Goal: Task Accomplishment & Management: Complete application form

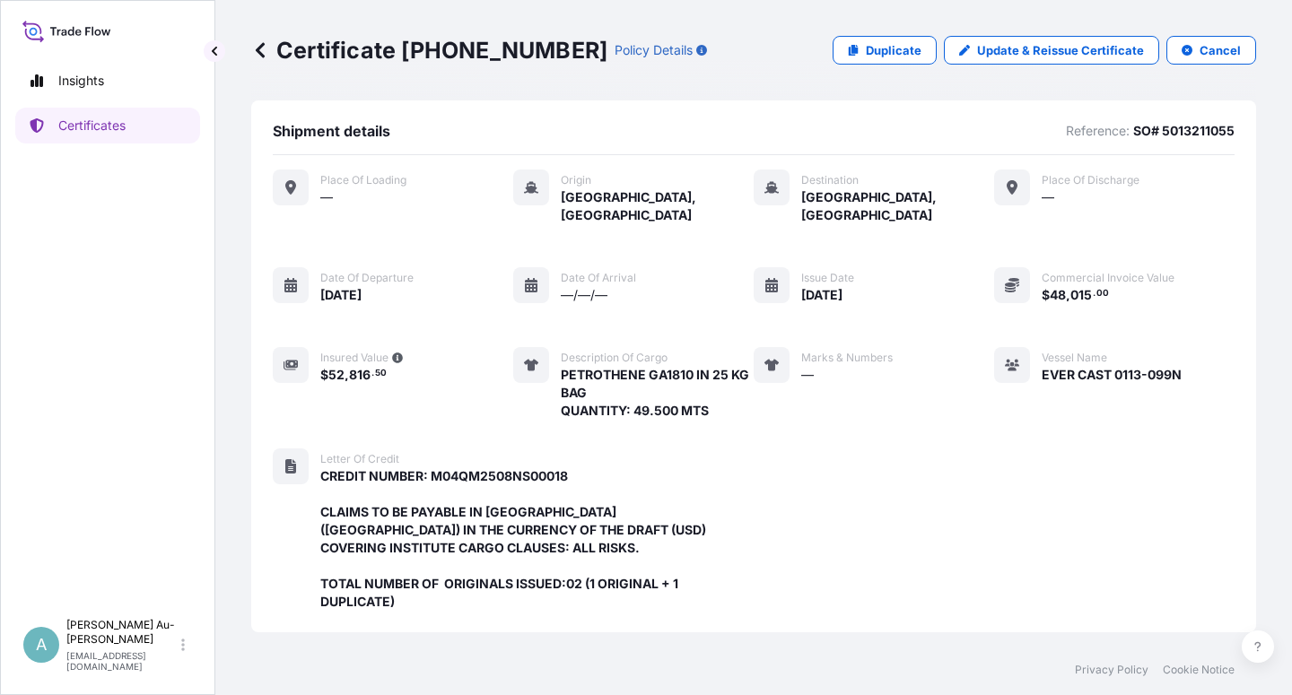
scroll to position [515, 0]
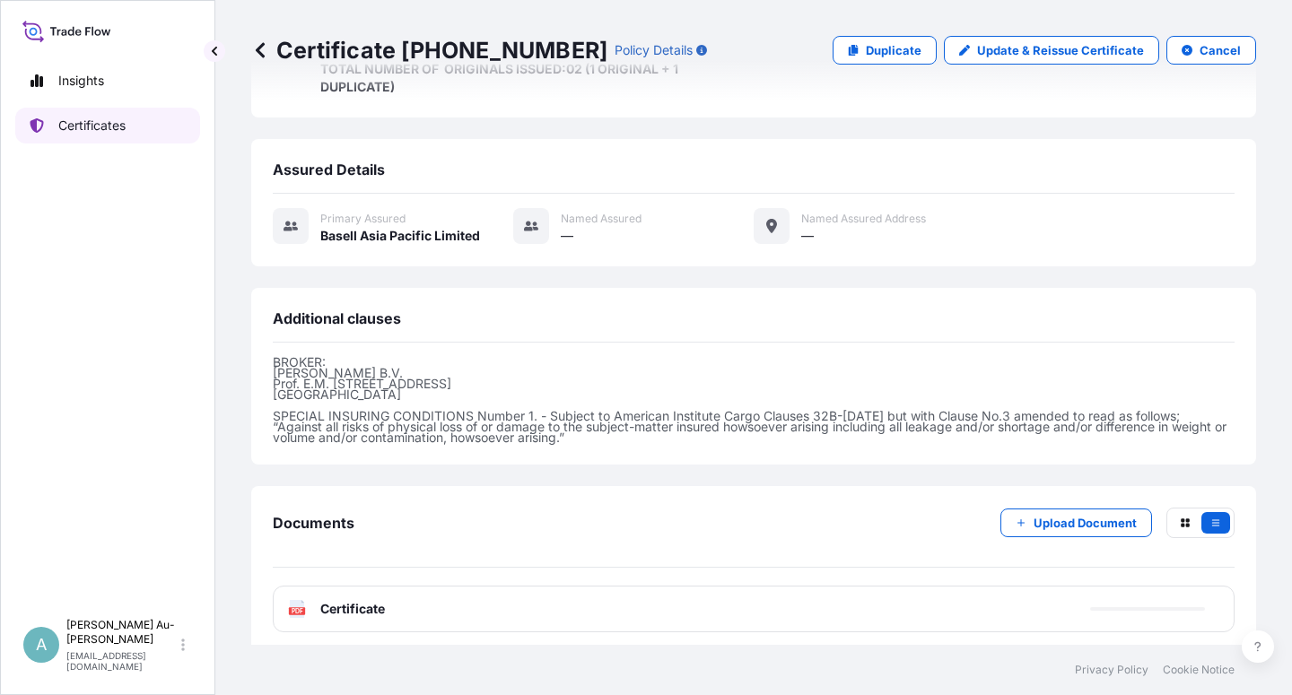
click at [117, 130] on p "Certificates" at bounding box center [91, 126] width 67 height 18
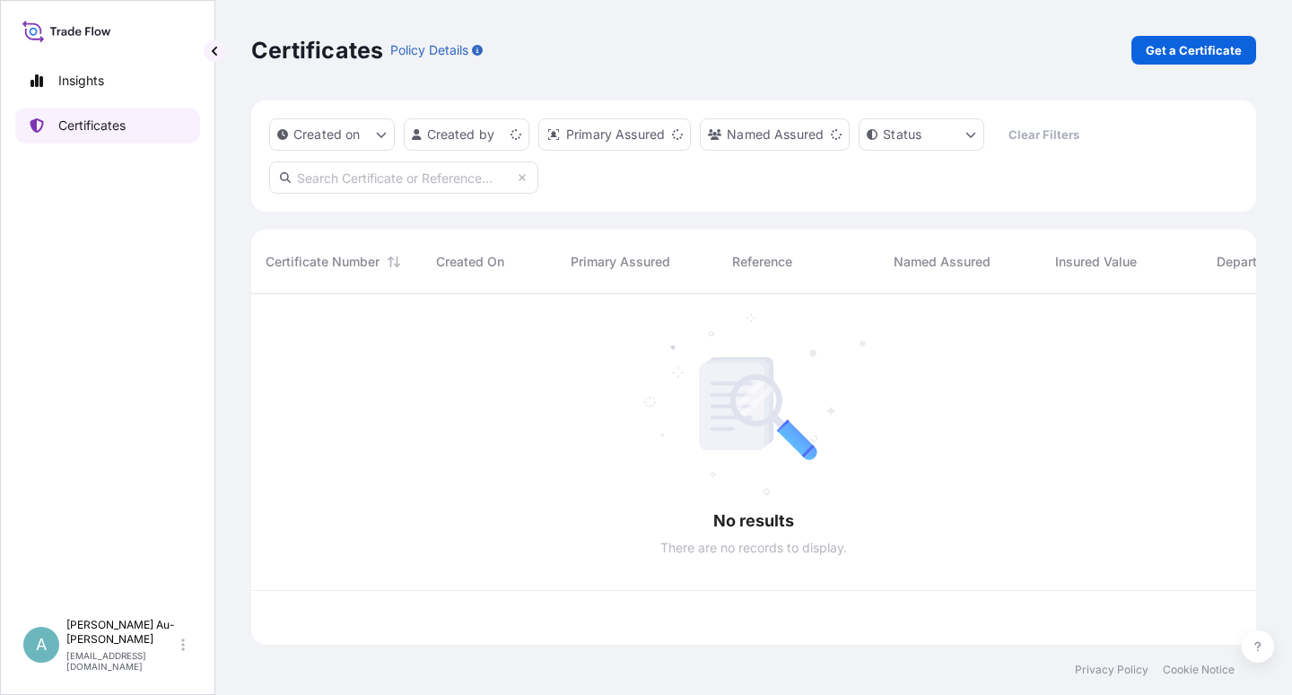
scroll to position [345, 990]
click at [368, 170] on input "text" at bounding box center [403, 178] width 269 height 32
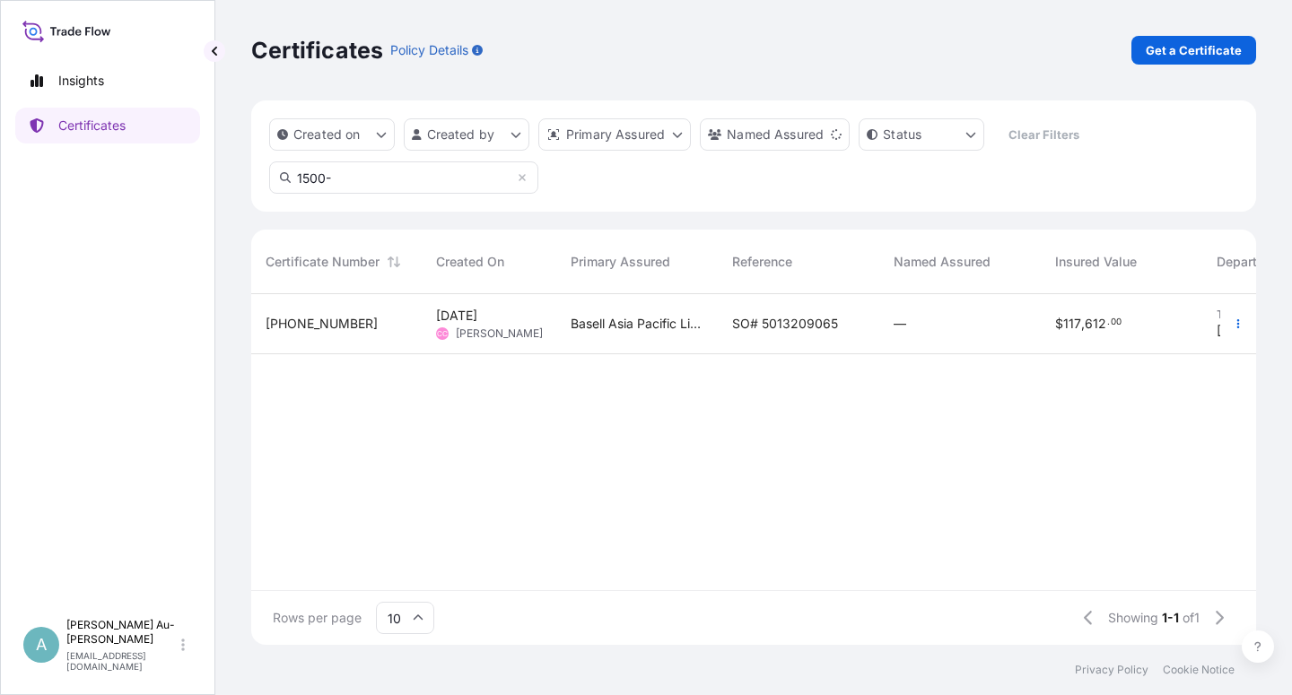
type input "1500-"
click at [737, 336] on div "SO# 5013209065" at bounding box center [799, 324] width 162 height 60
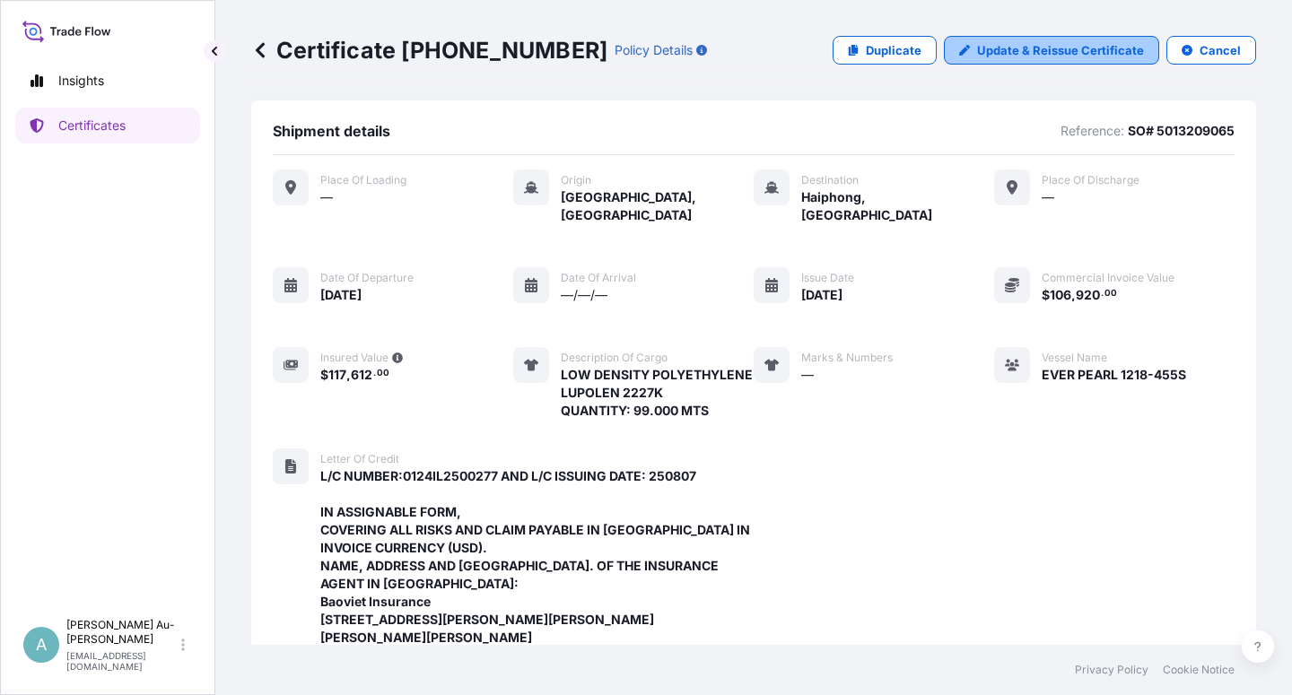
click at [1070, 44] on p "Update & Reissue Certificate" at bounding box center [1060, 50] width 167 height 18
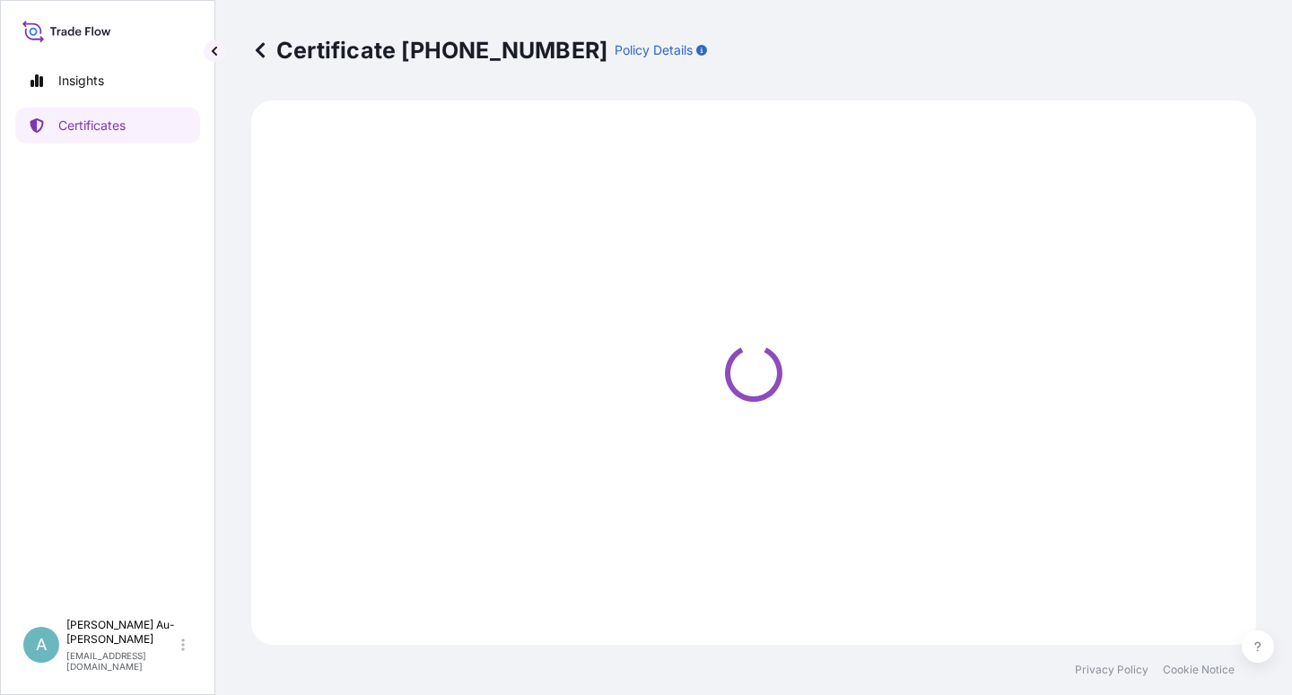
select select "Sea"
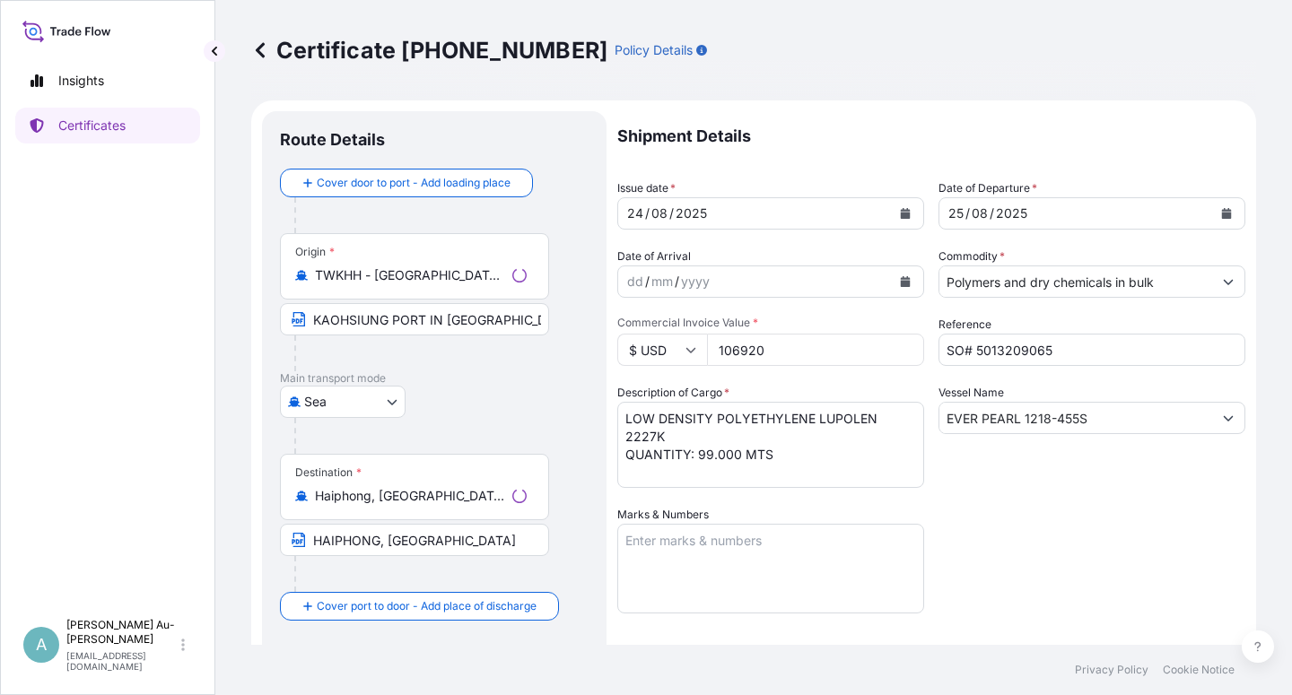
select select "32034"
click at [904, 211] on button "Calendar" at bounding box center [905, 213] width 29 height 29
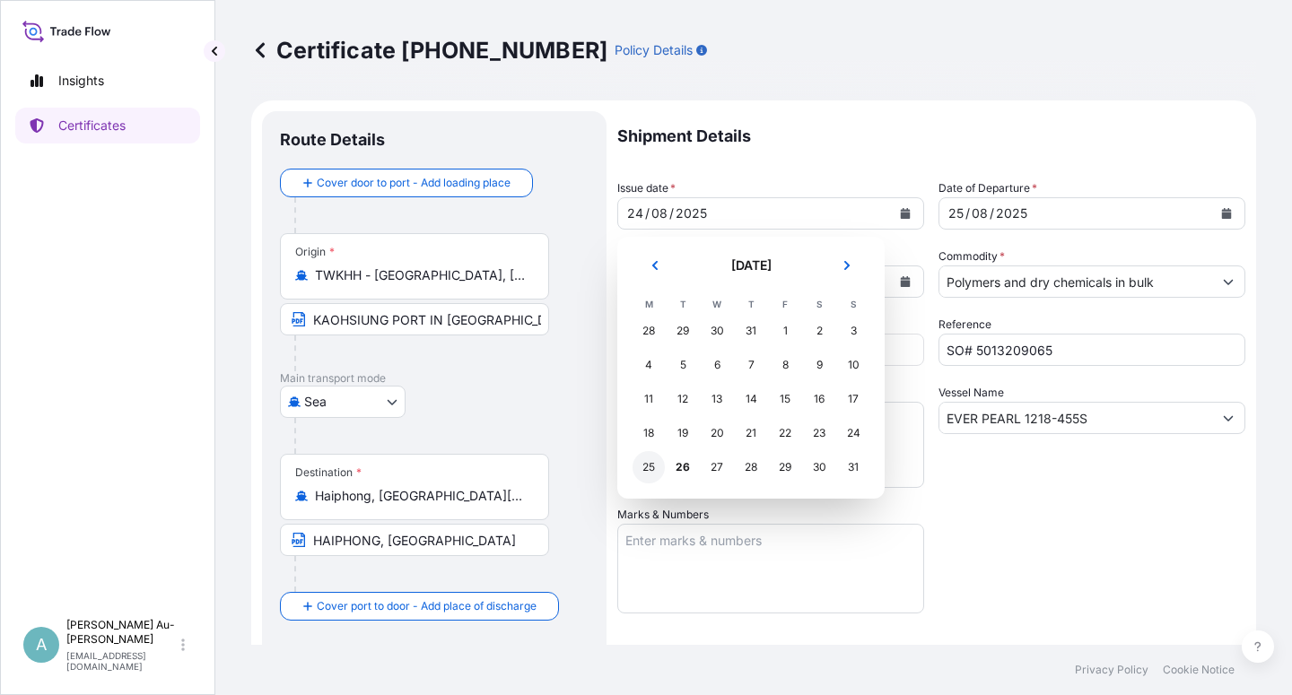
click at [642, 471] on div "25" at bounding box center [649, 467] width 32 height 32
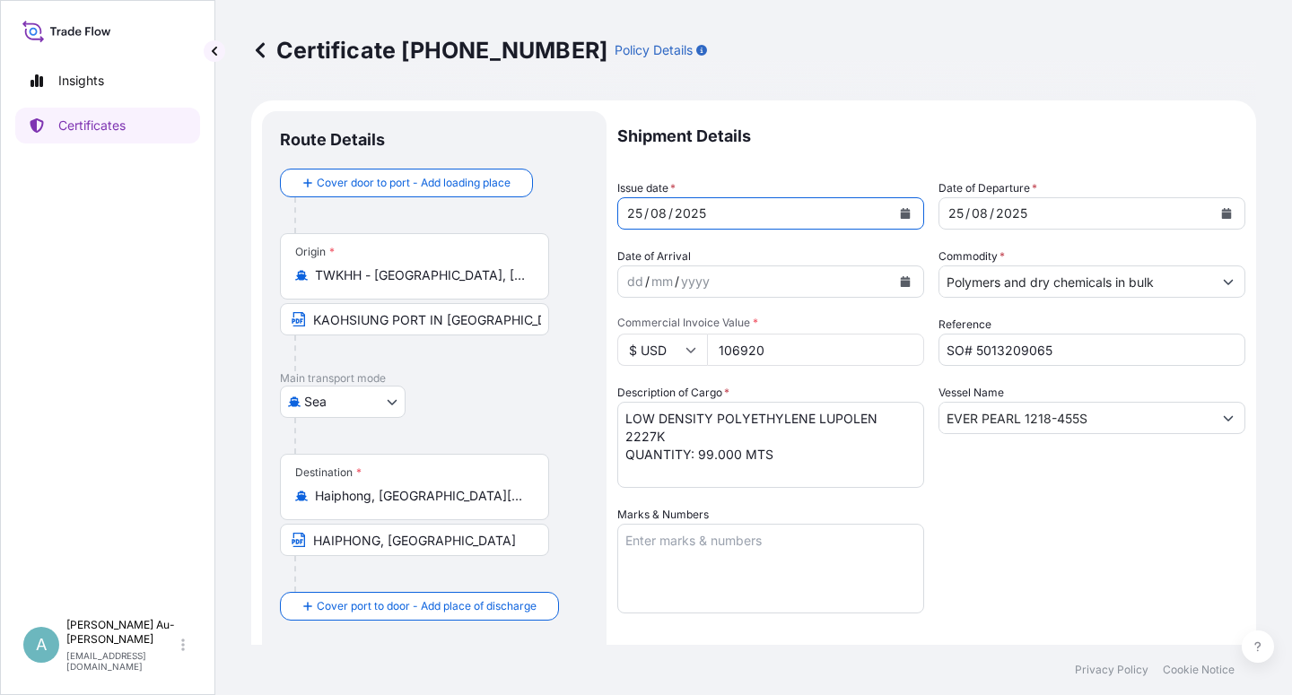
click at [1212, 219] on button "Calendar" at bounding box center [1226, 213] width 29 height 29
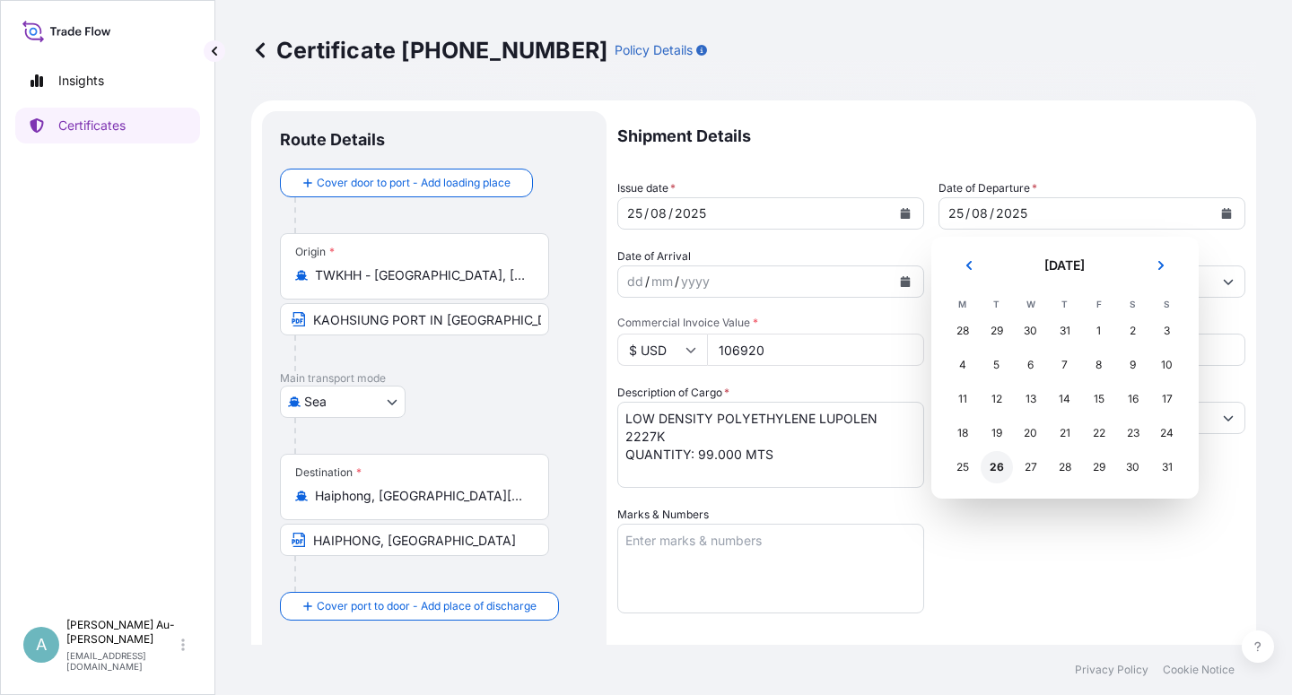
click at [992, 469] on div "26" at bounding box center [997, 467] width 32 height 32
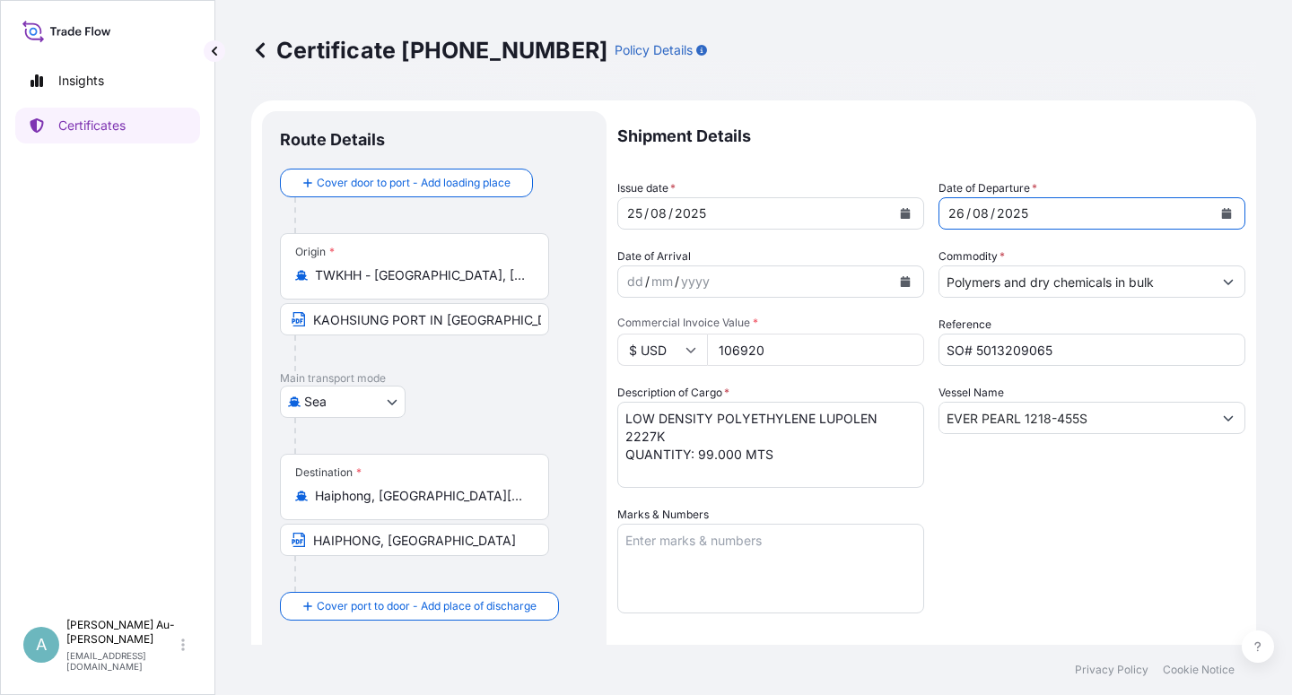
drag, startPoint x: 1008, startPoint y: 560, endPoint x: 1007, endPoint y: 546, distance: 13.5
click at [1009, 558] on div "Shipment Details Issue date * [DATE] Date of Departure * [DATE] Date of Arrival…" at bounding box center [931, 572] width 628 height 923
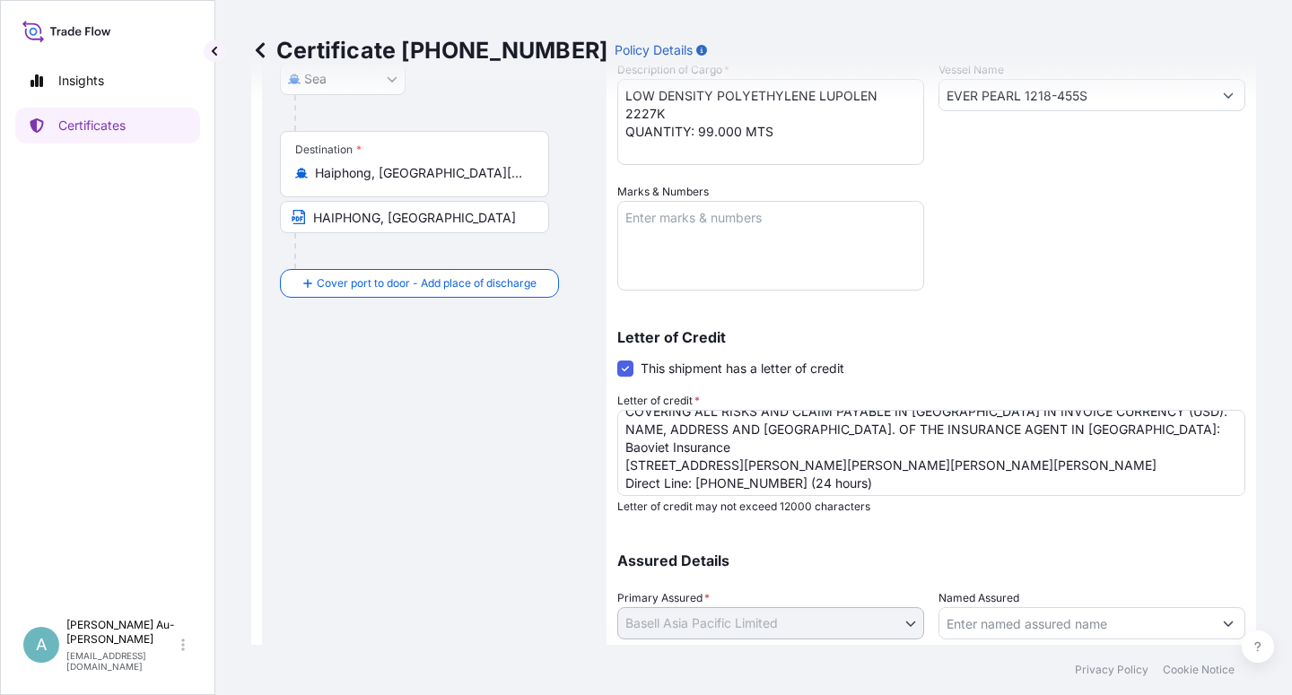
scroll to position [109, 0]
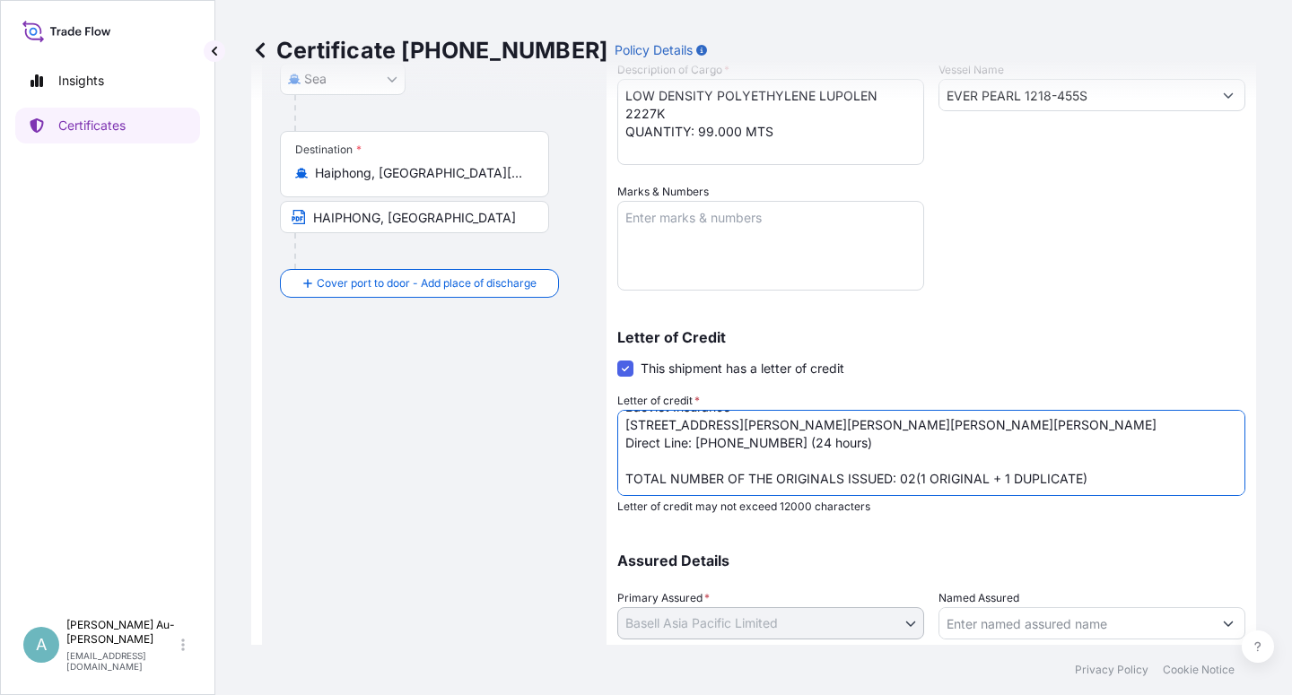
click at [626, 447] on textarea "L/C NUMBER:0124IL2500277 AND L/C ISSUING DATE: 250807 IN ASSIGNABLE FORM, COVER…" at bounding box center [931, 453] width 628 height 86
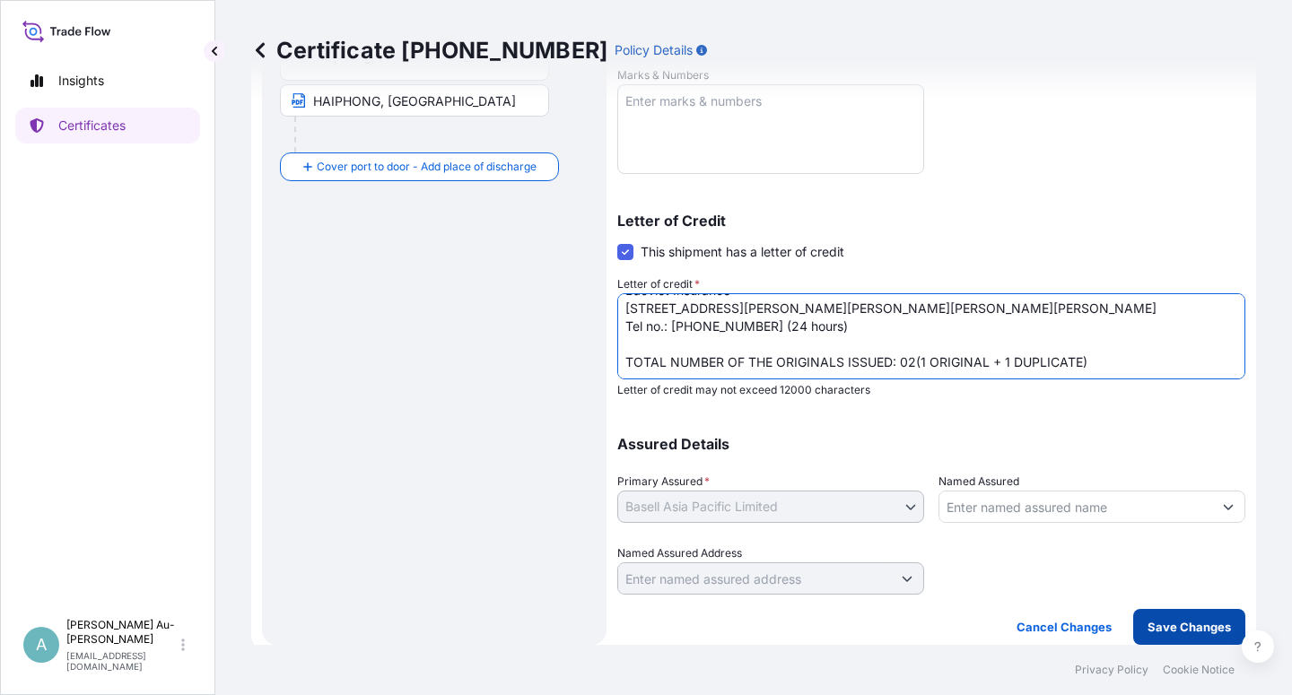
type textarea "L/C NUMBER:0124IL2500277 AND L/C ISSUING DATE: 250807 IN ASSIGNABLE FORM, COVER…"
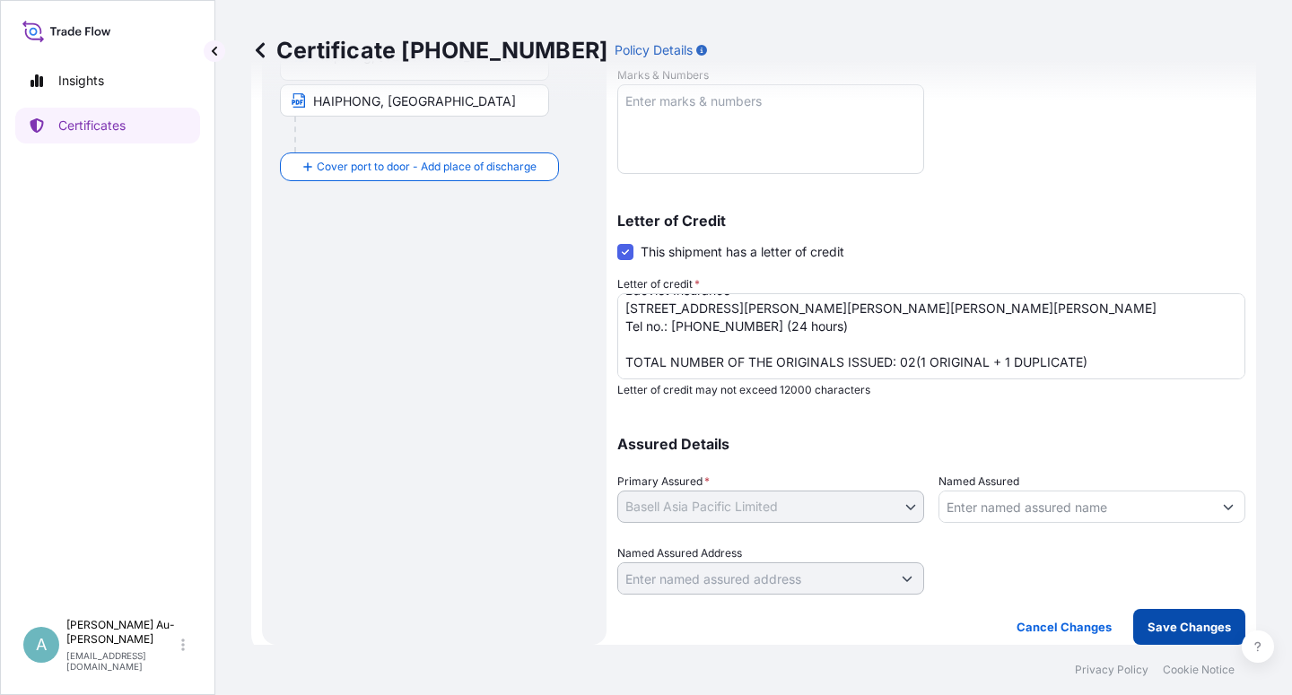
click at [1163, 631] on p "Save Changes" at bounding box center [1189, 627] width 83 height 18
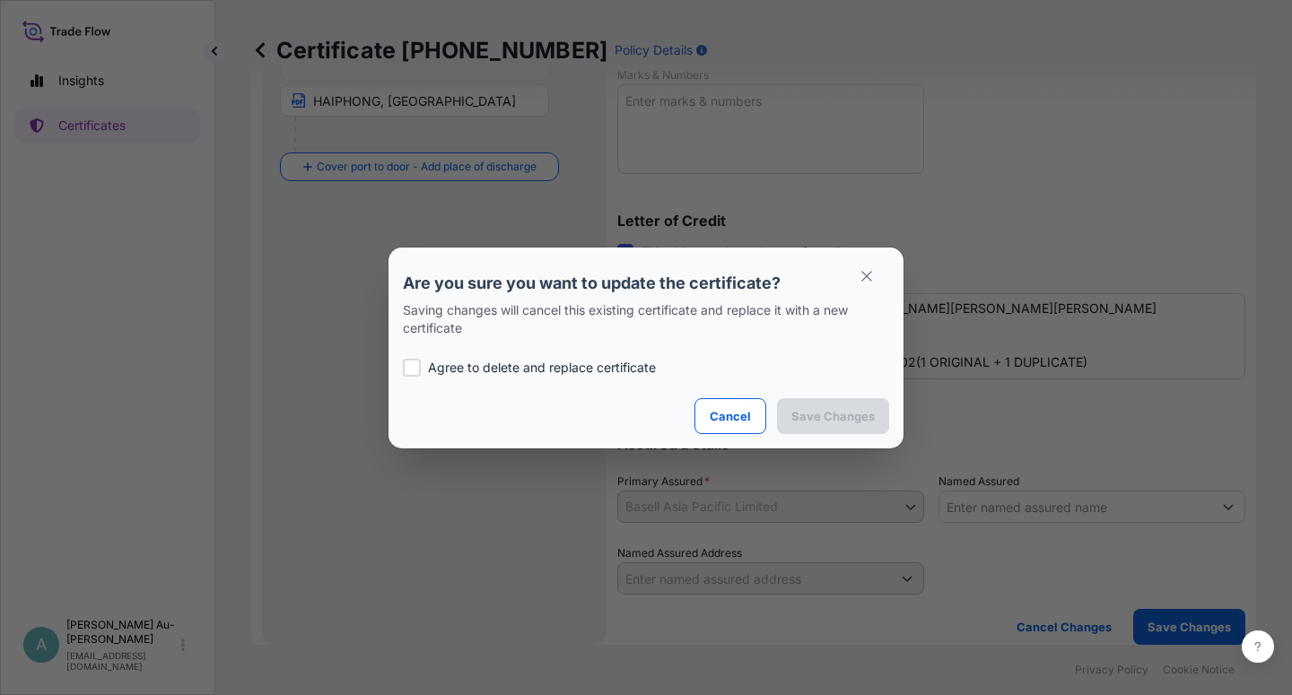
click at [584, 370] on p "Agree to delete and replace certificate" at bounding box center [542, 368] width 228 height 18
checkbox input "true"
click at [801, 415] on p "Save Changes" at bounding box center [832, 416] width 83 height 18
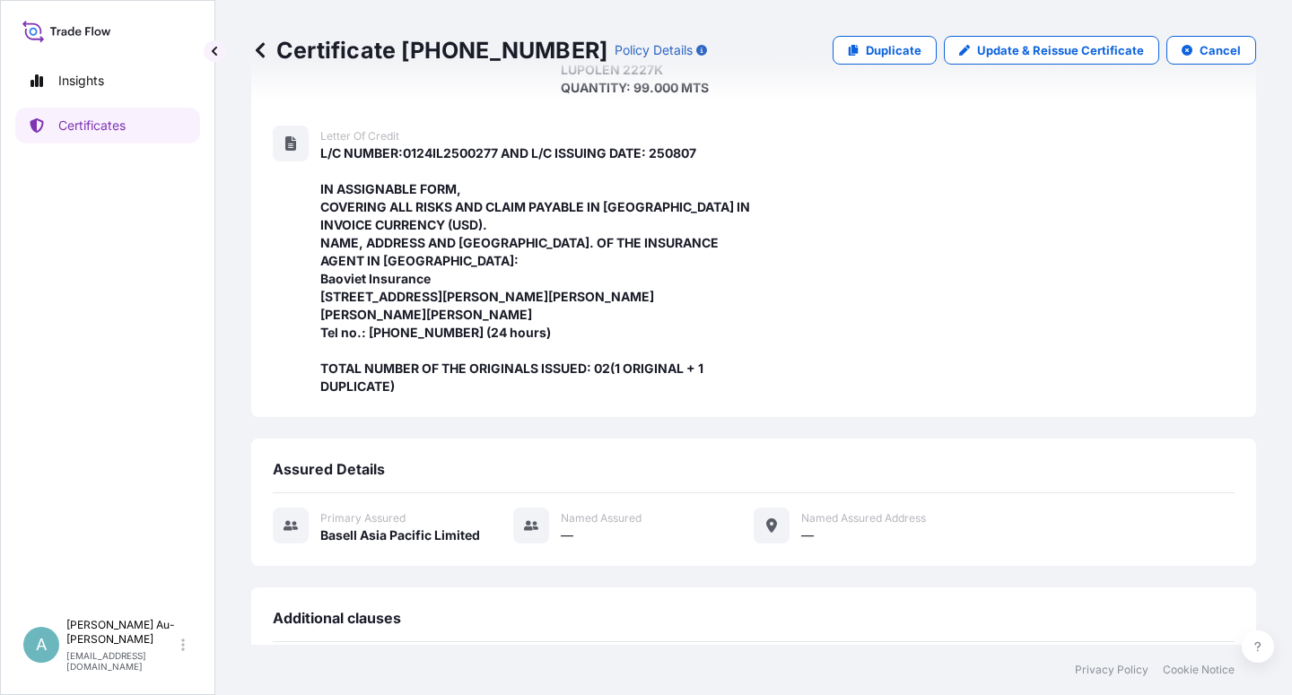
scroll to position [641, 0]
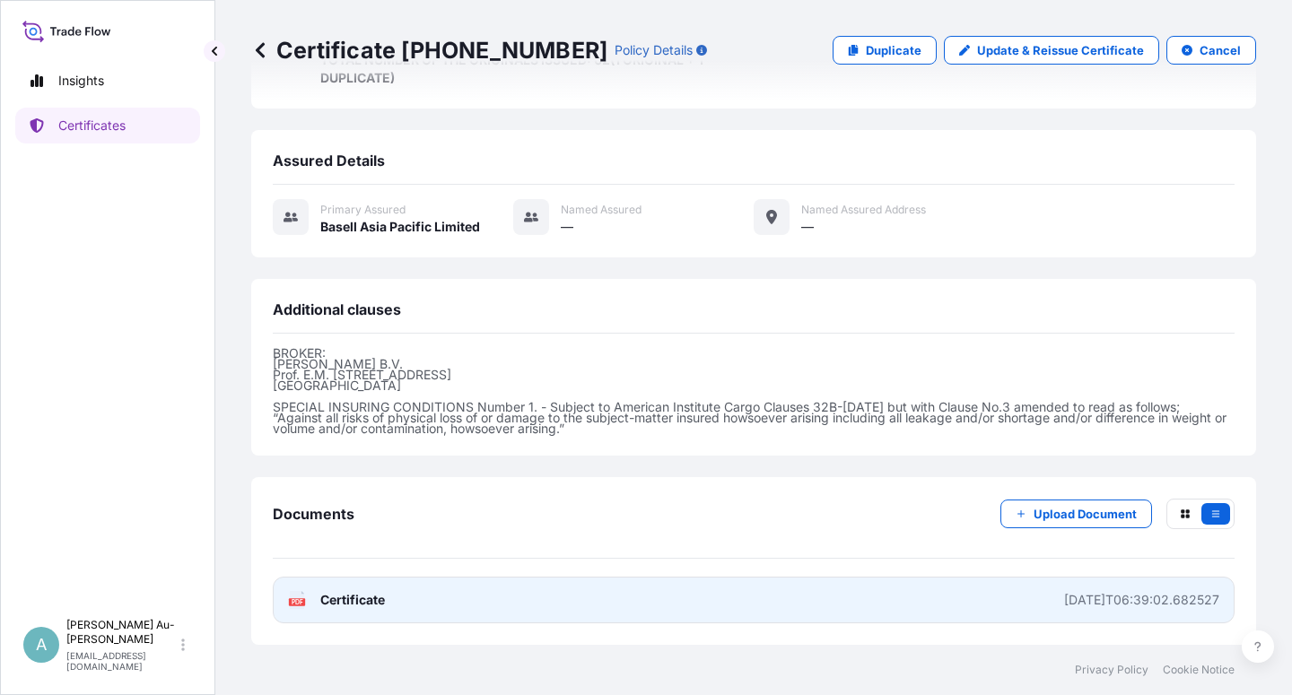
click at [361, 611] on link "PDF Certificate [DATE]T06:39:02.682527" at bounding box center [754, 600] width 962 height 47
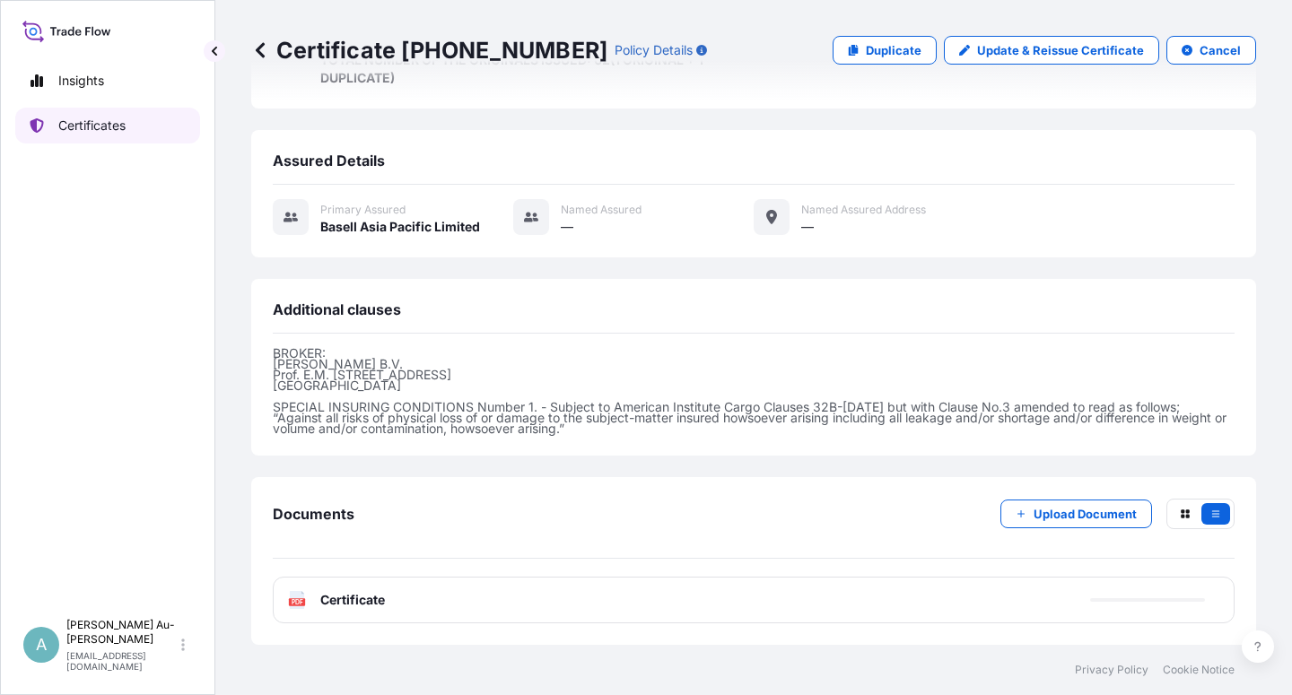
click at [91, 122] on p "Certificates" at bounding box center [91, 126] width 67 height 18
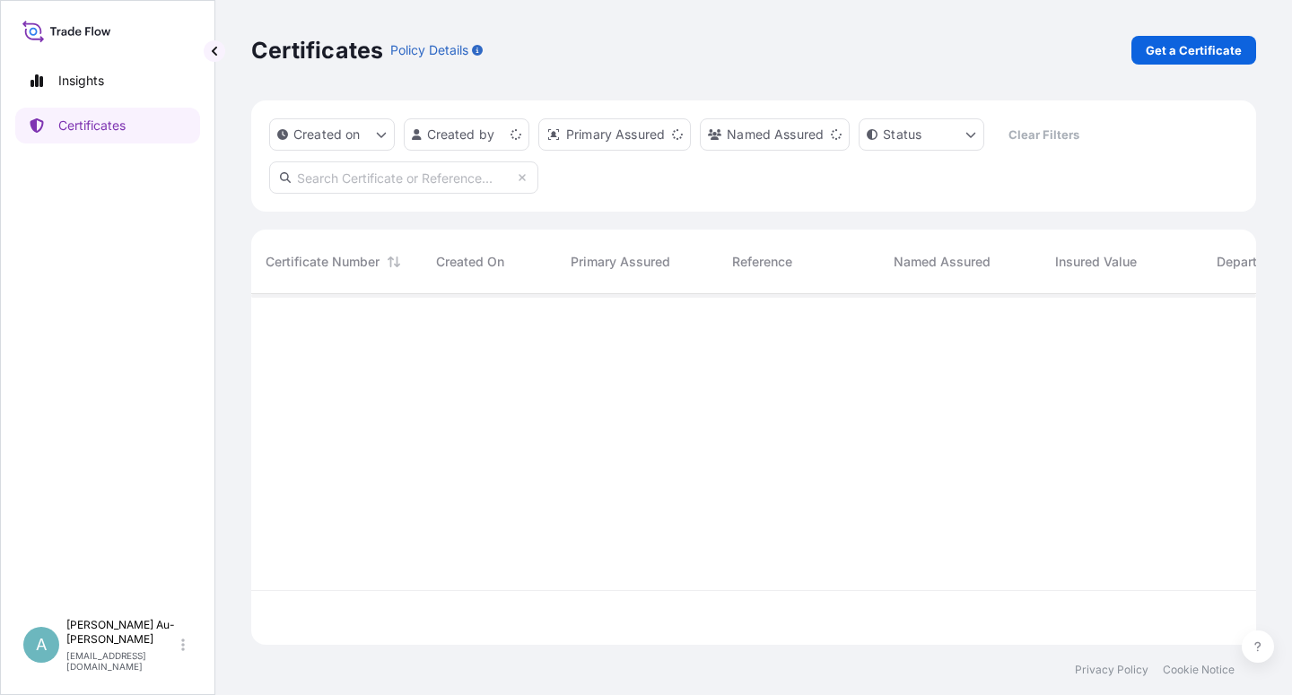
scroll to position [345, 990]
click at [406, 181] on input "text" at bounding box center [403, 178] width 269 height 32
type input "5"
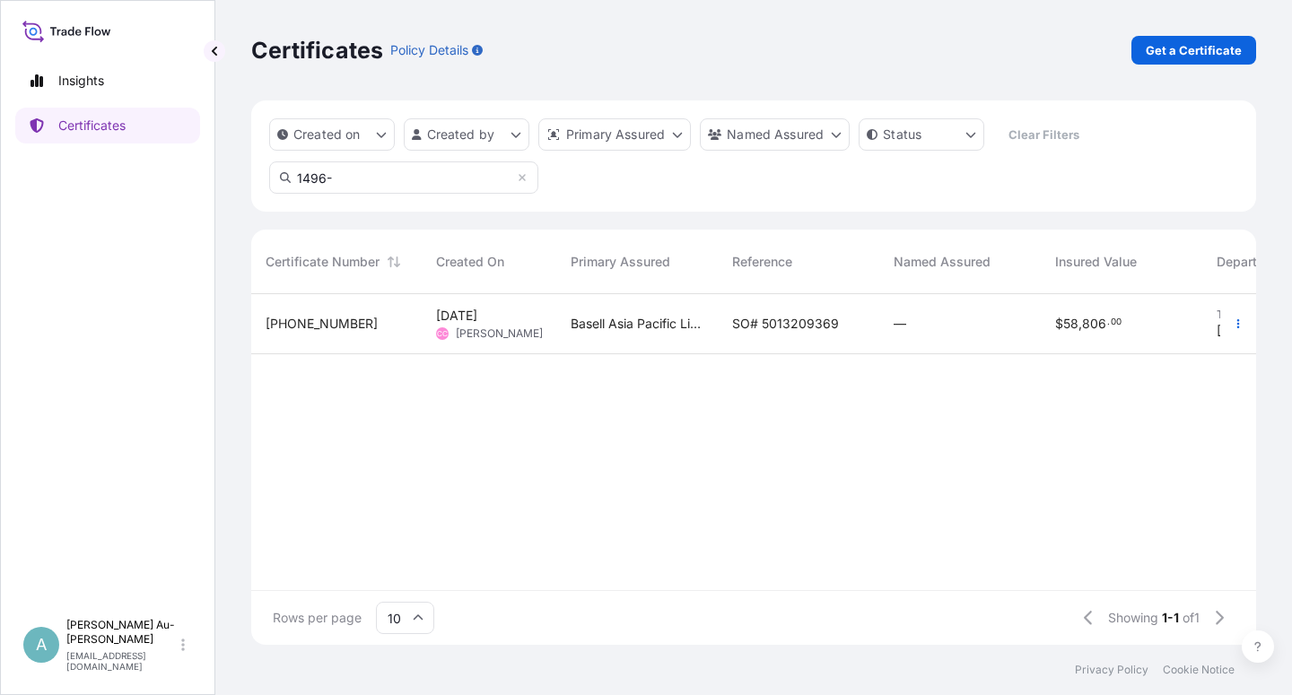
type input "1496-"
click at [772, 330] on span "SO# 5013209369" at bounding box center [785, 324] width 107 height 18
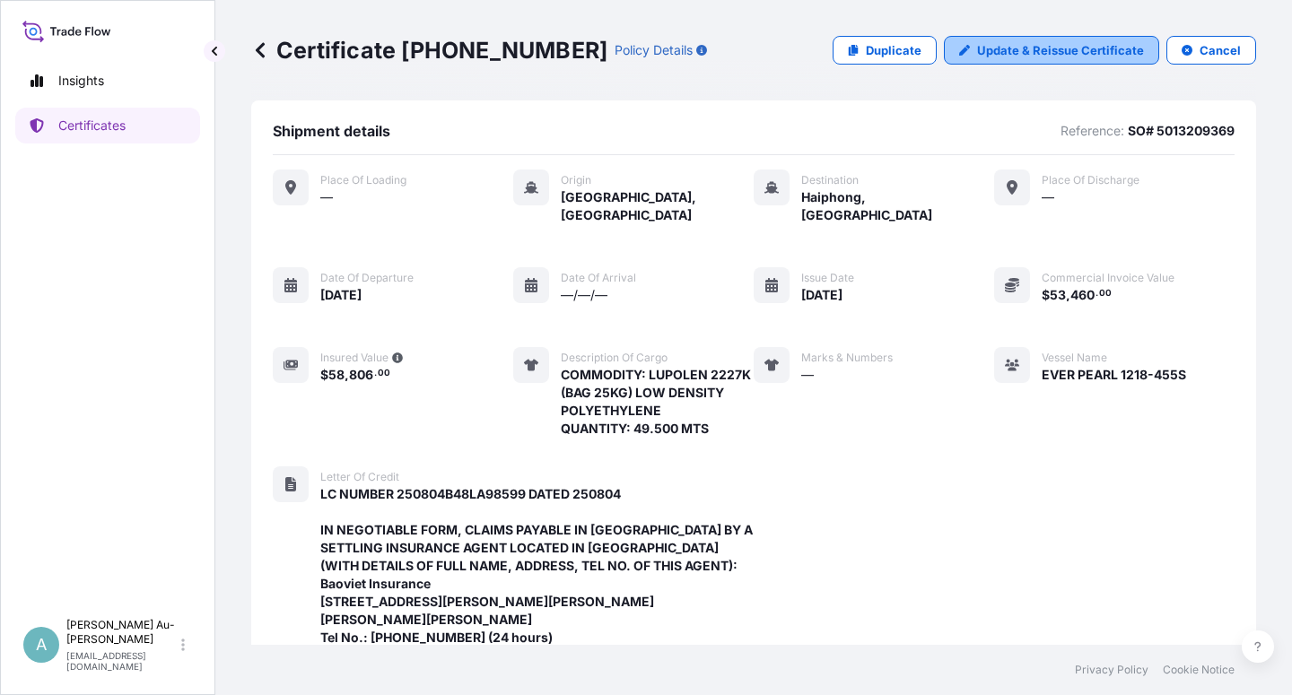
click at [1067, 45] on p "Update & Reissue Certificate" at bounding box center [1060, 50] width 167 height 18
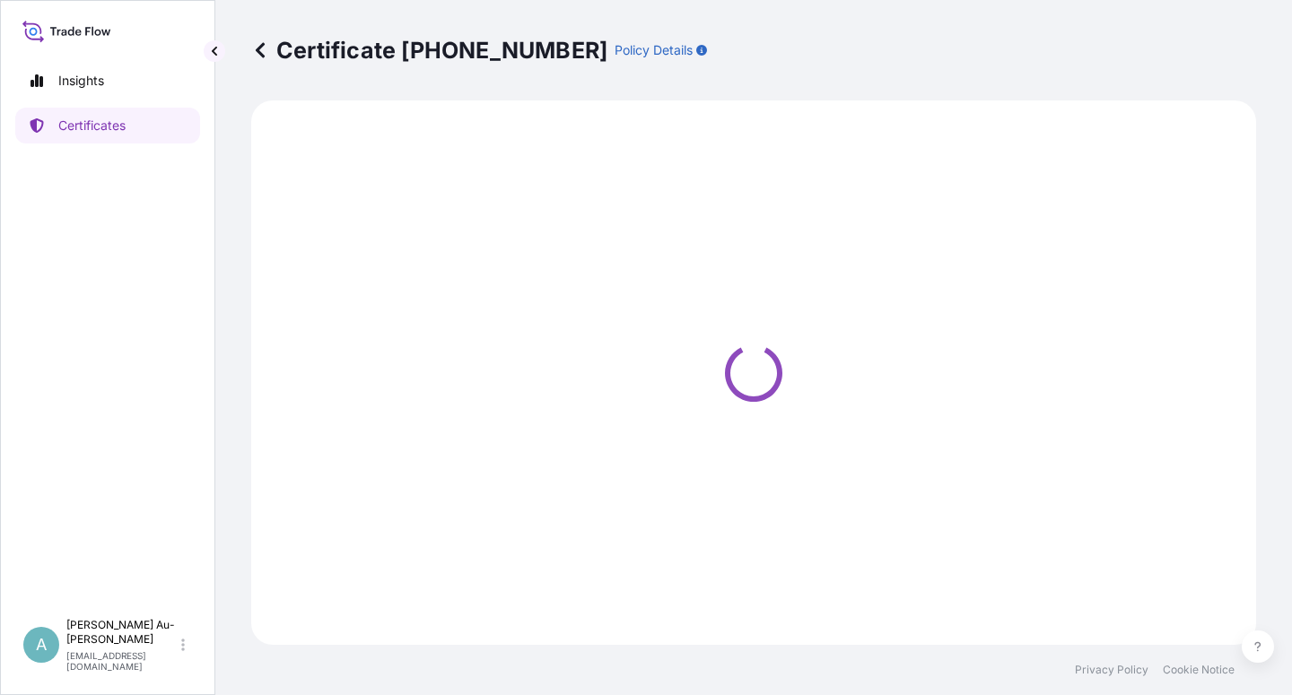
select select "Sea"
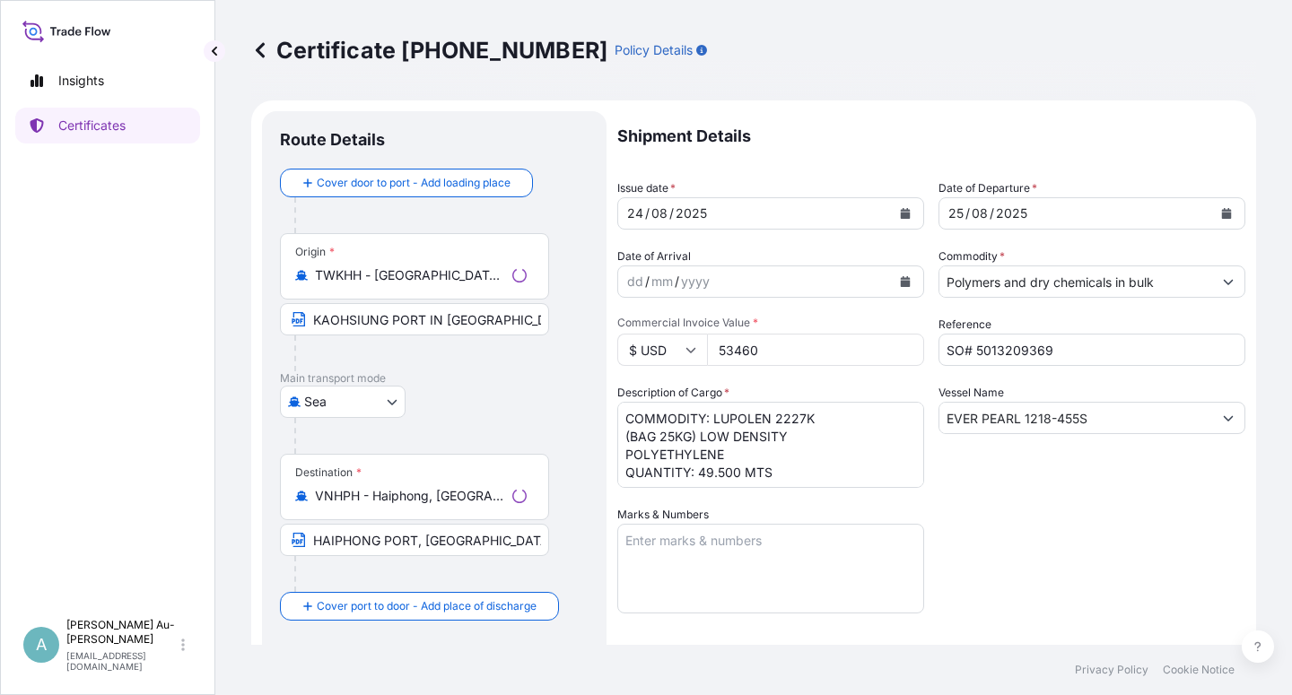
select select "32034"
click at [900, 214] on icon "Calendar" at bounding box center [905, 213] width 11 height 11
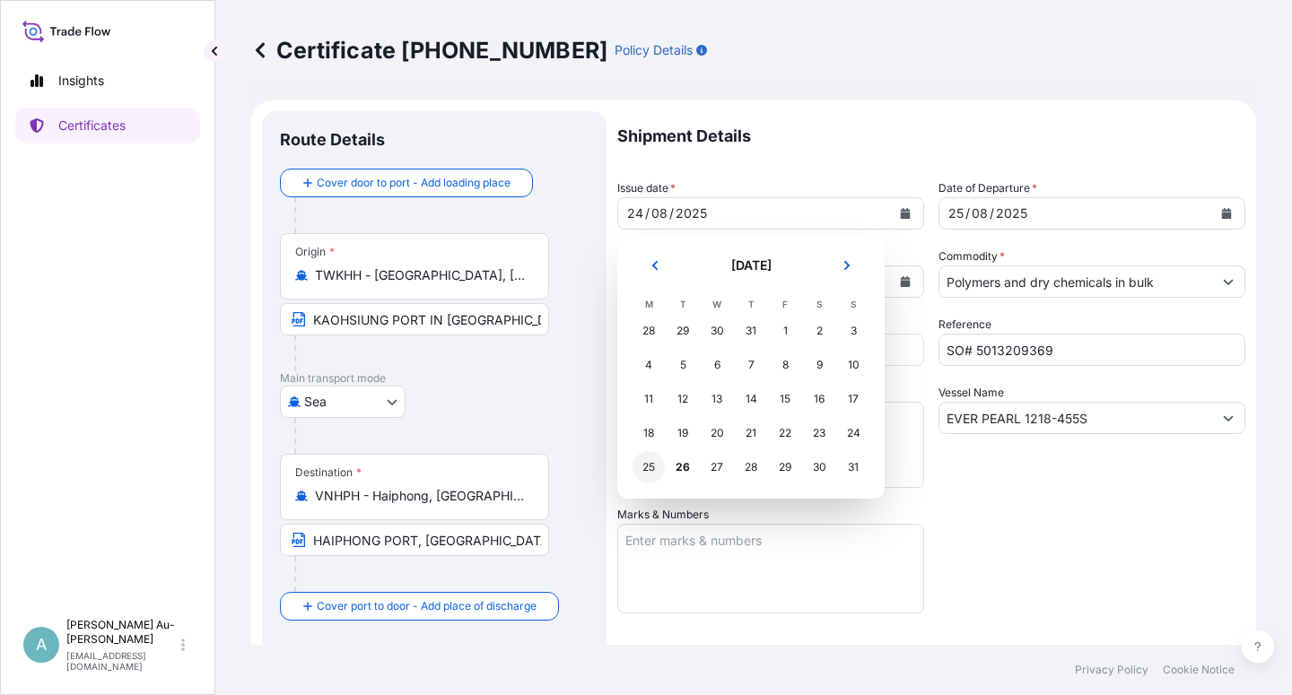
click at [650, 469] on div "25" at bounding box center [649, 467] width 32 height 32
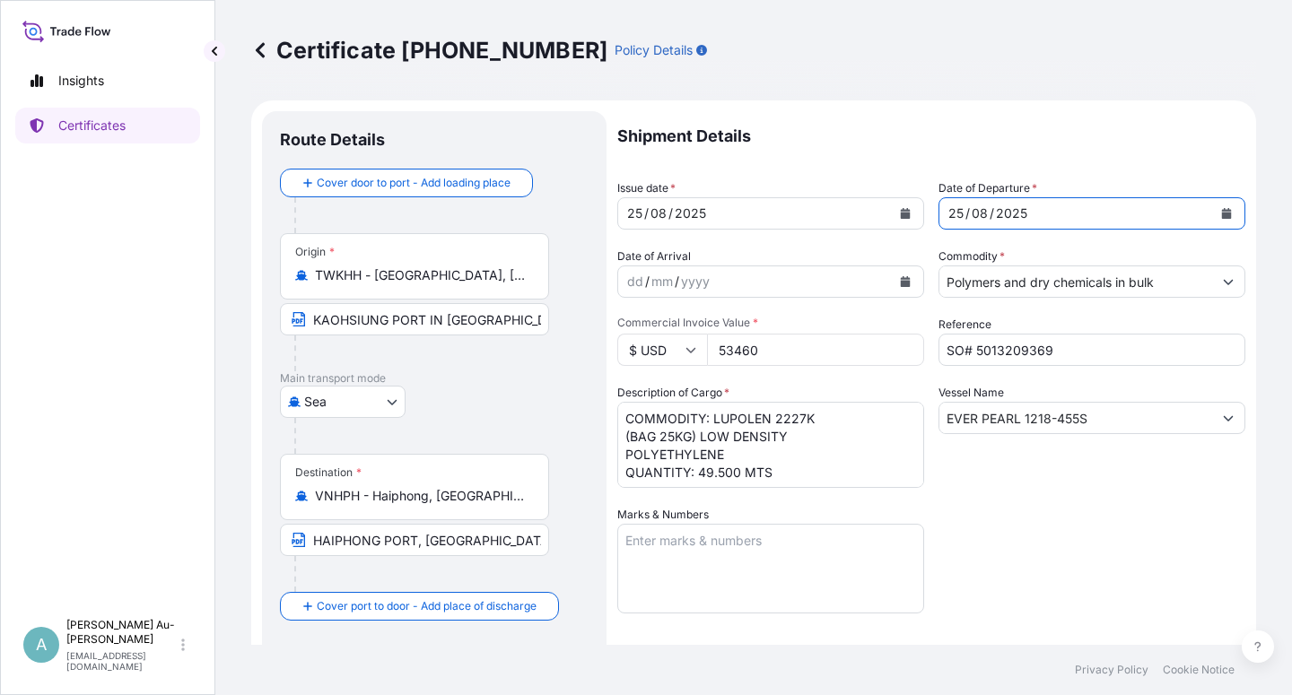
click at [1212, 208] on button "Calendar" at bounding box center [1226, 213] width 29 height 29
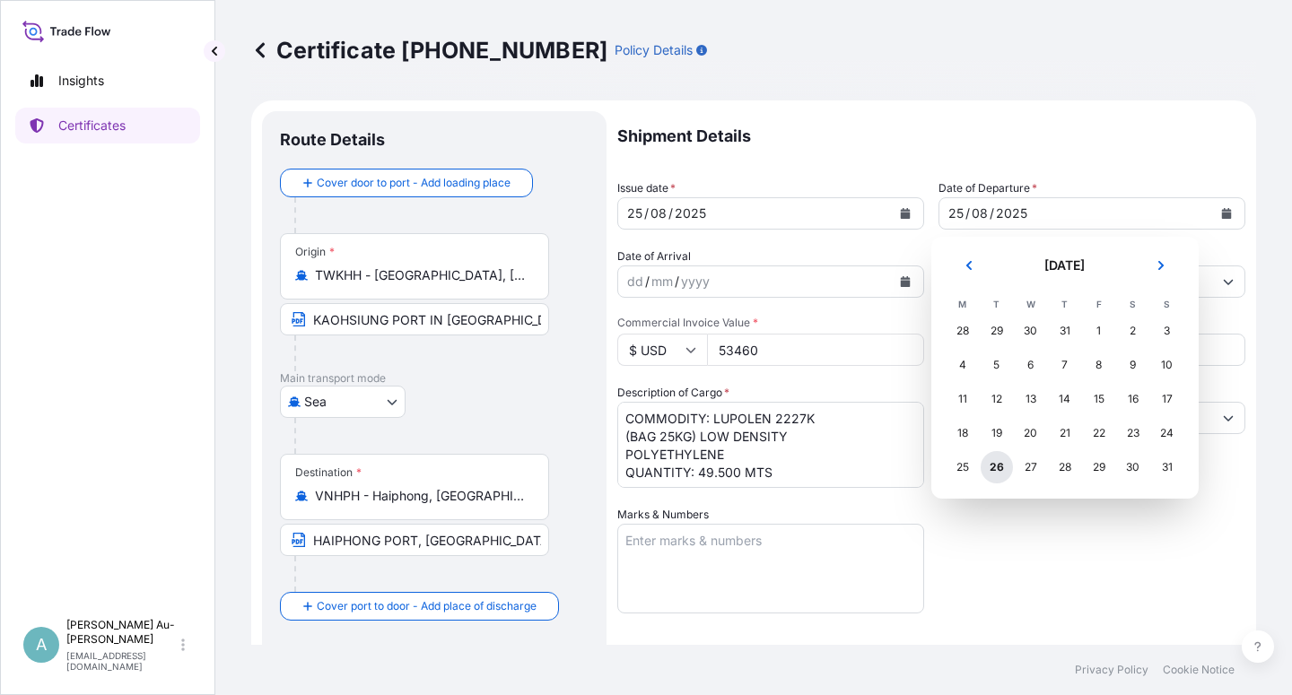
click at [998, 467] on div "26" at bounding box center [997, 467] width 32 height 32
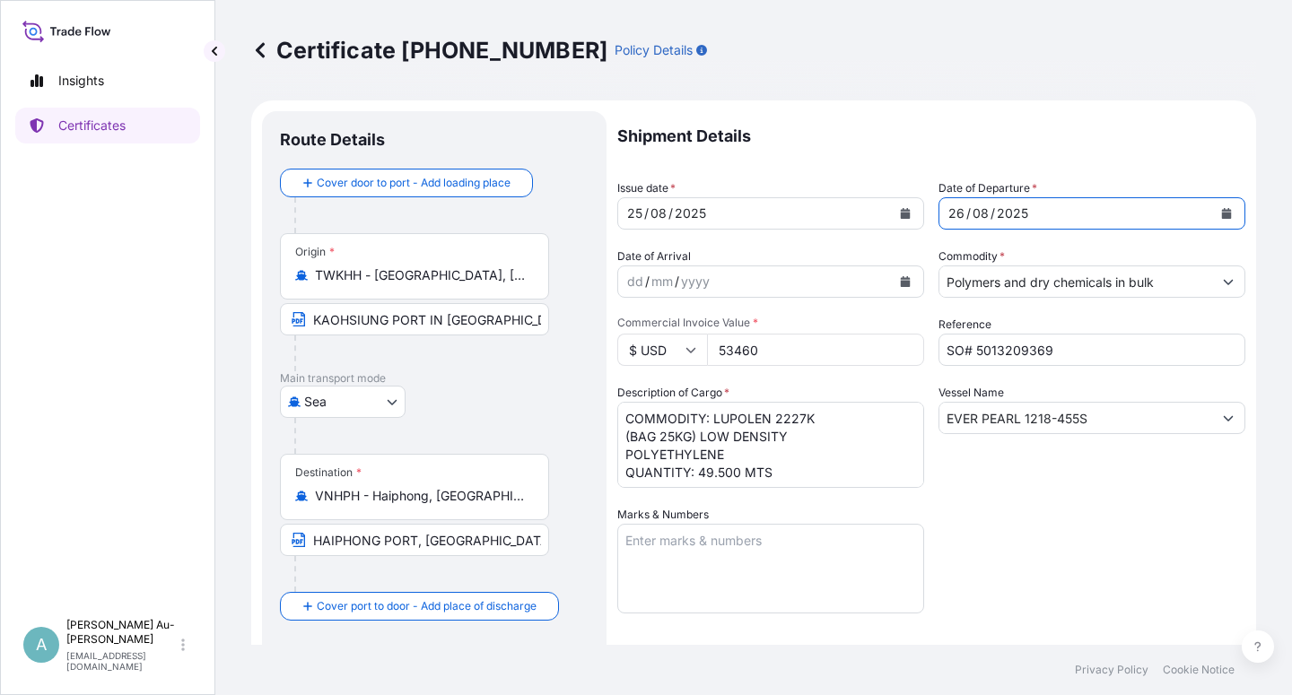
drag, startPoint x: 1018, startPoint y: 515, endPoint x: 1019, endPoint y: 505, distance: 10.0
click at [1018, 513] on div "Shipment Details Issue date * [DATE] Date of Departure * [DATE] Date of Arrival…" at bounding box center [931, 572] width 628 height 923
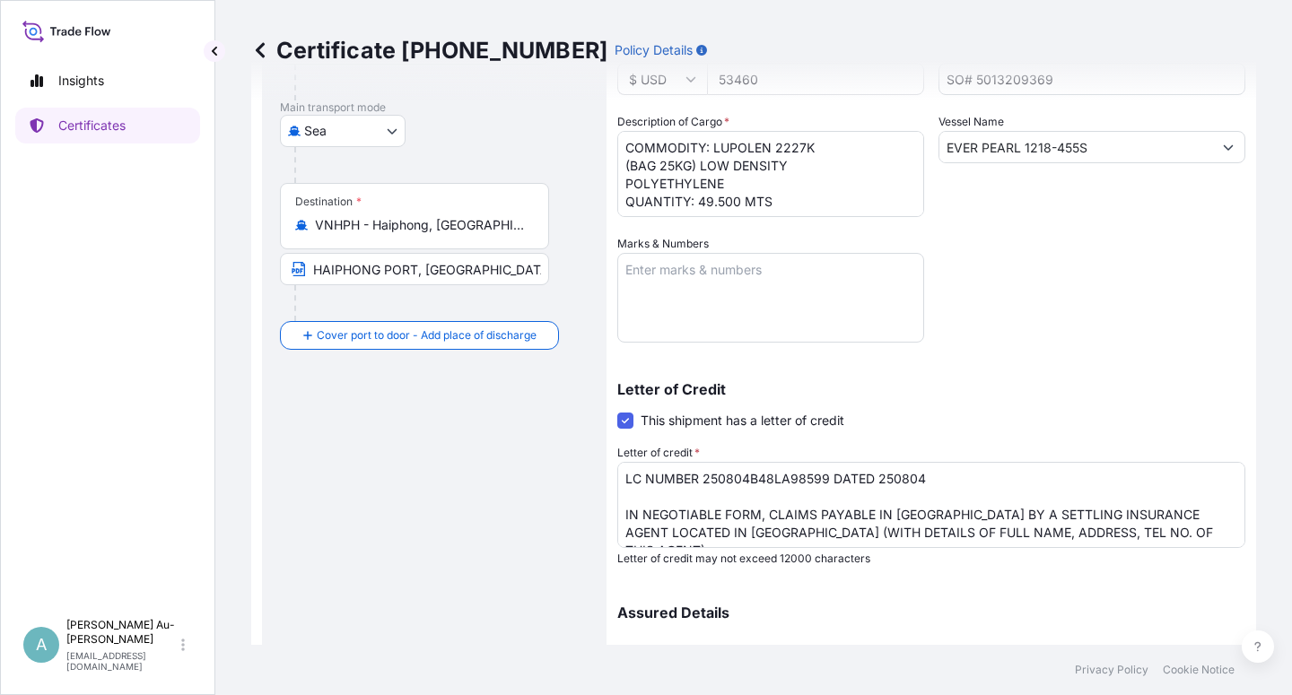
scroll to position [323, 0]
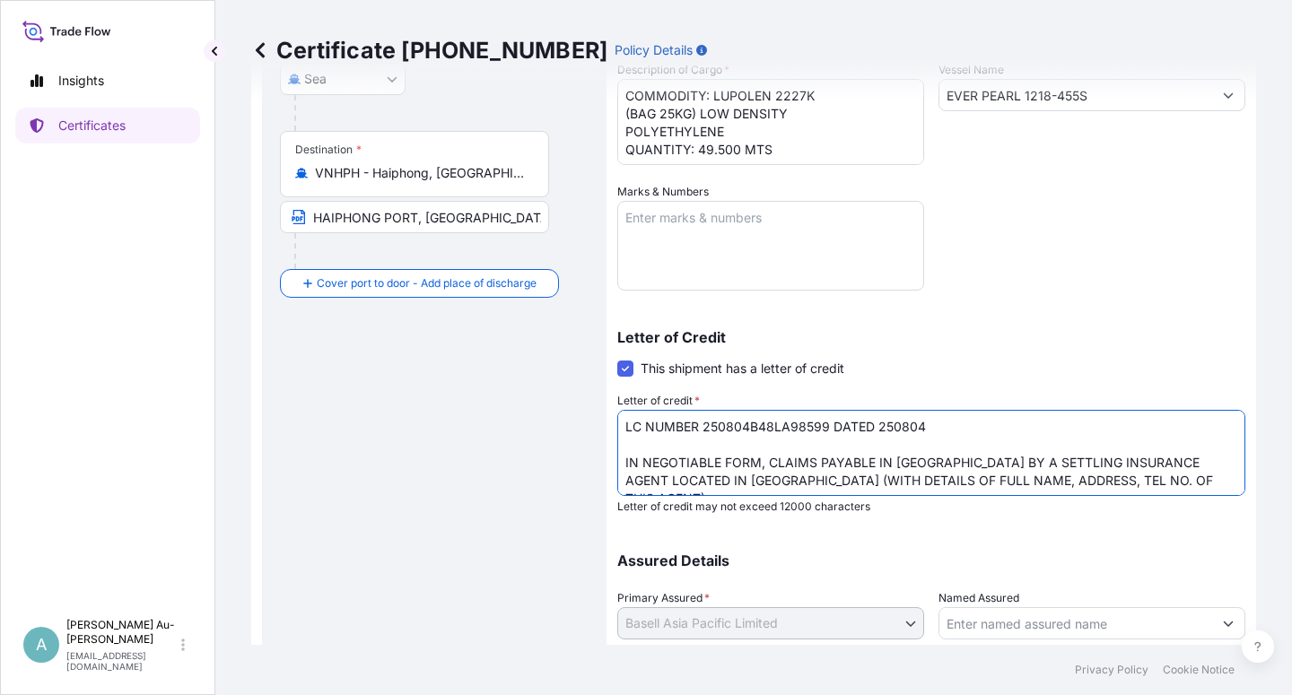
click at [984, 460] on textarea "LC NUMBER 250804B48LA98599 DATED 250804 IN NEGOTIABLE FORM, CLAIMS PAYABLE IN […" at bounding box center [931, 453] width 628 height 86
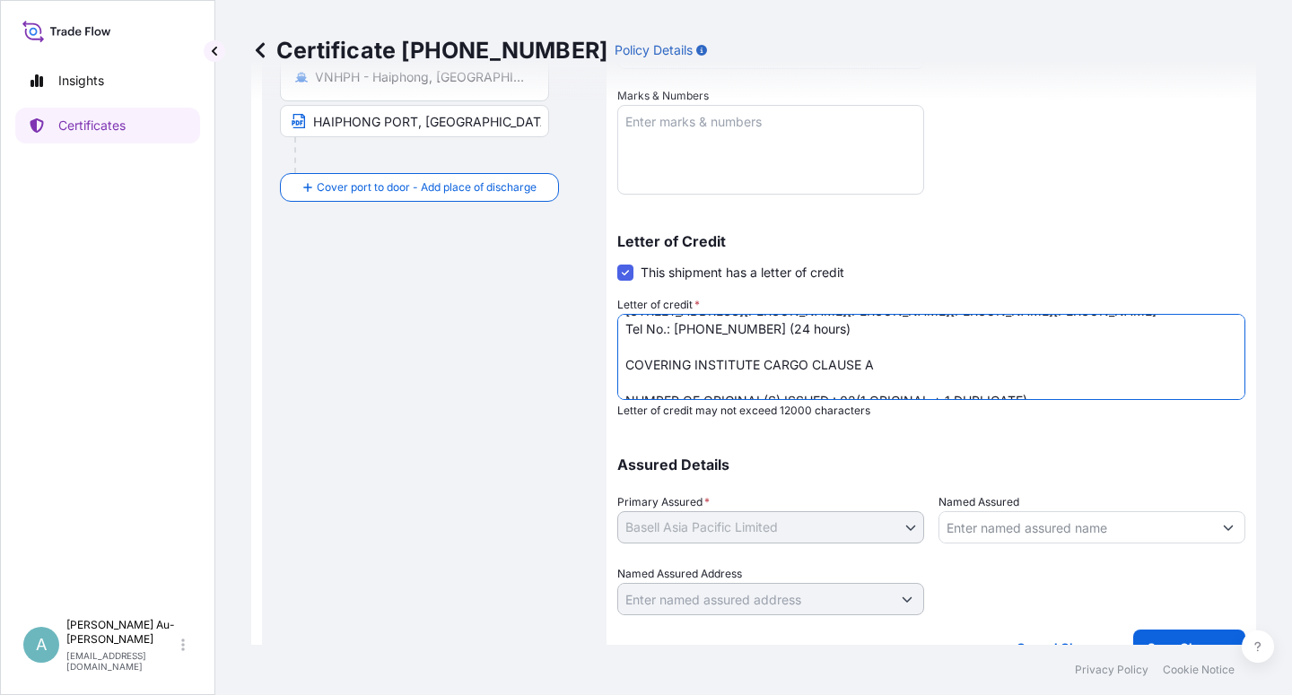
scroll to position [440, 0]
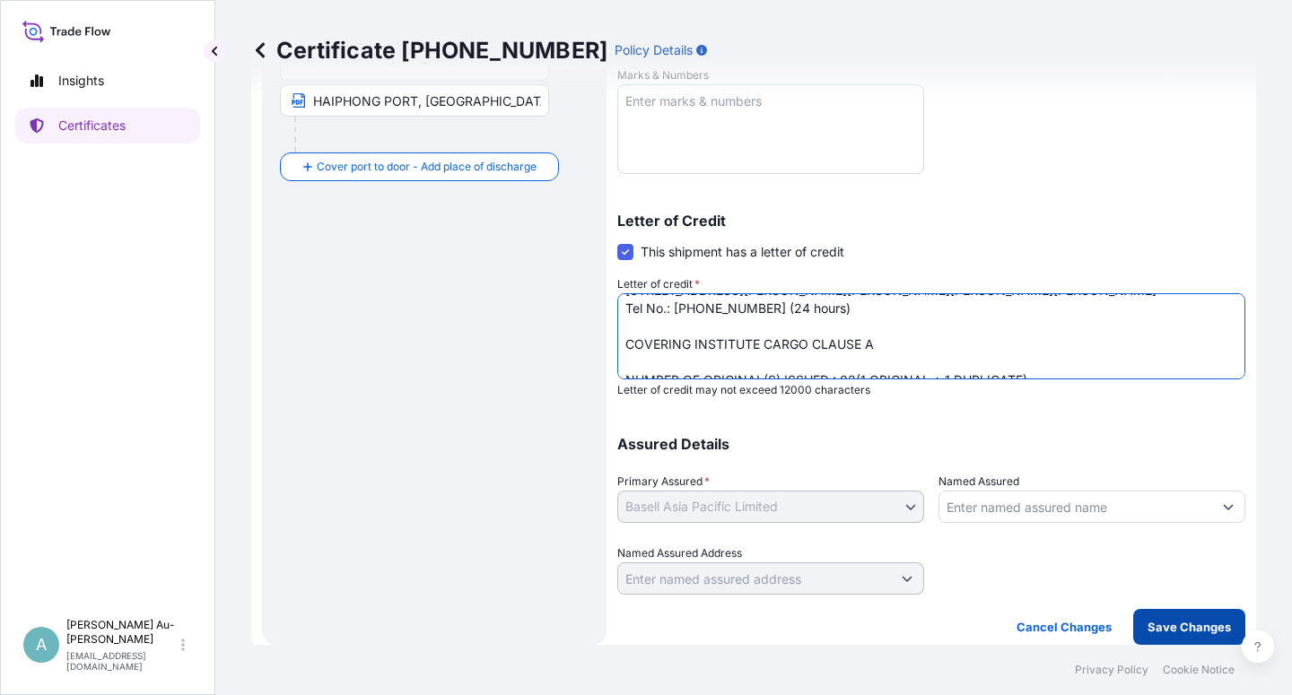
type textarea "LC NUMBER 250804B48LA98599 DATED 250804 IN NEGOTIABLE FORM, CLAIMS PAYABLE IN […"
click at [1176, 622] on p "Save Changes" at bounding box center [1189, 627] width 83 height 18
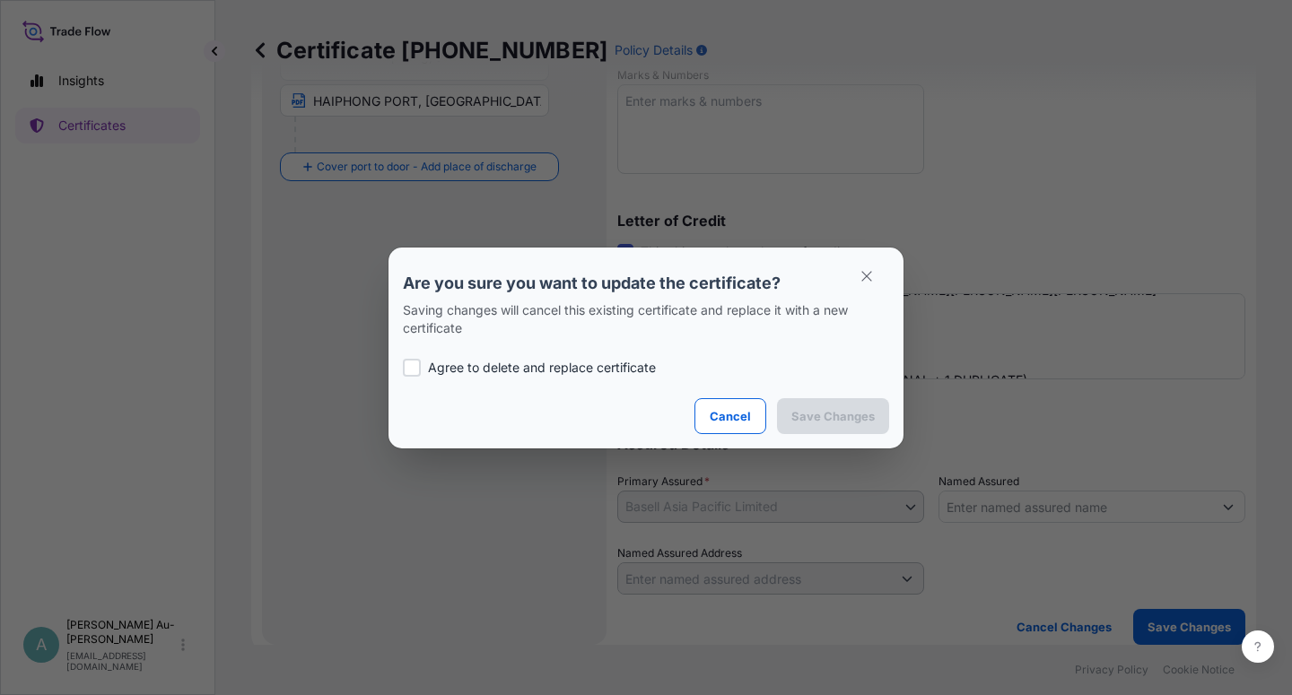
click at [419, 374] on div at bounding box center [412, 368] width 18 height 18
checkbox input "true"
click at [806, 413] on p "Save Changes" at bounding box center [832, 416] width 83 height 18
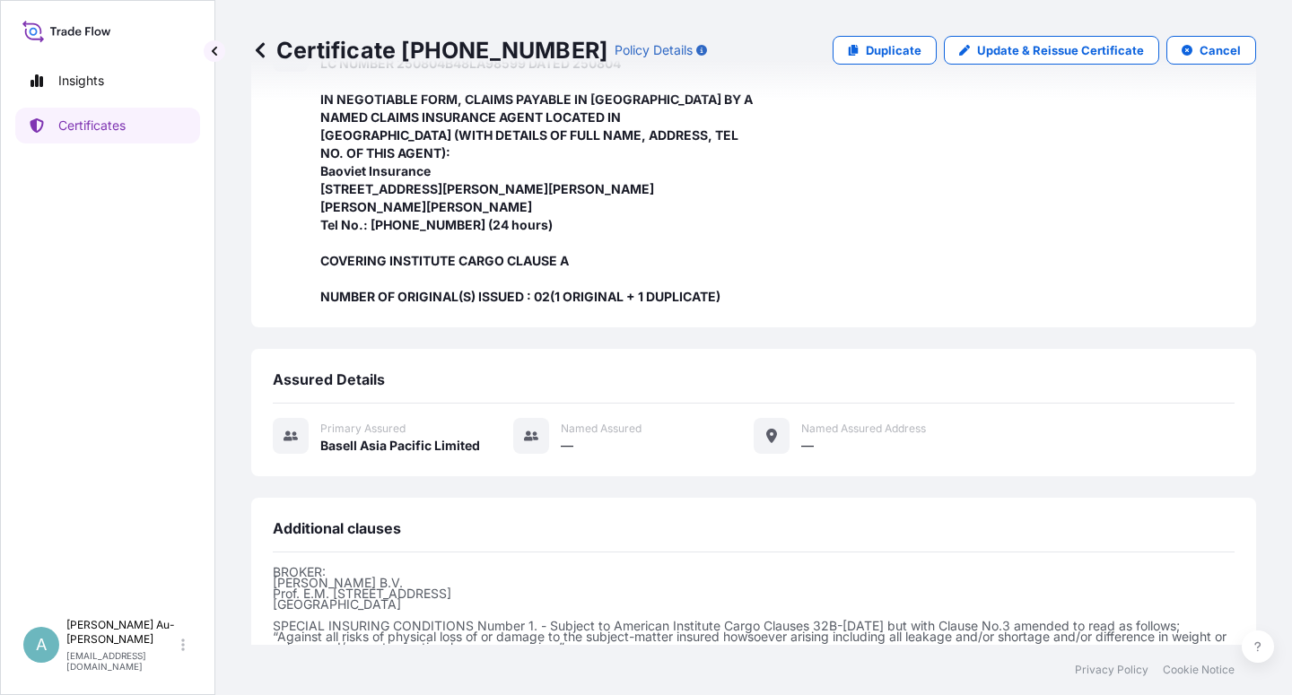
scroll to position [641, 0]
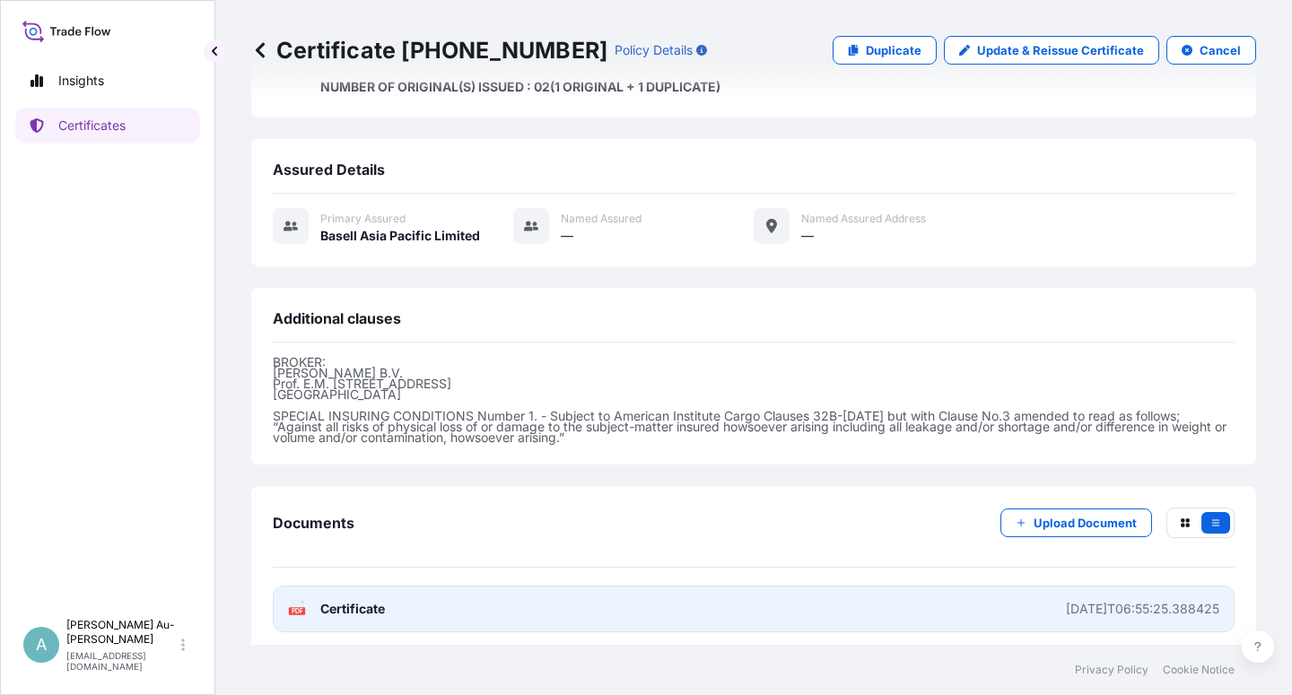
click at [394, 605] on link "PDF Certificate [DATE]T06:55:25.388425" at bounding box center [754, 609] width 962 height 47
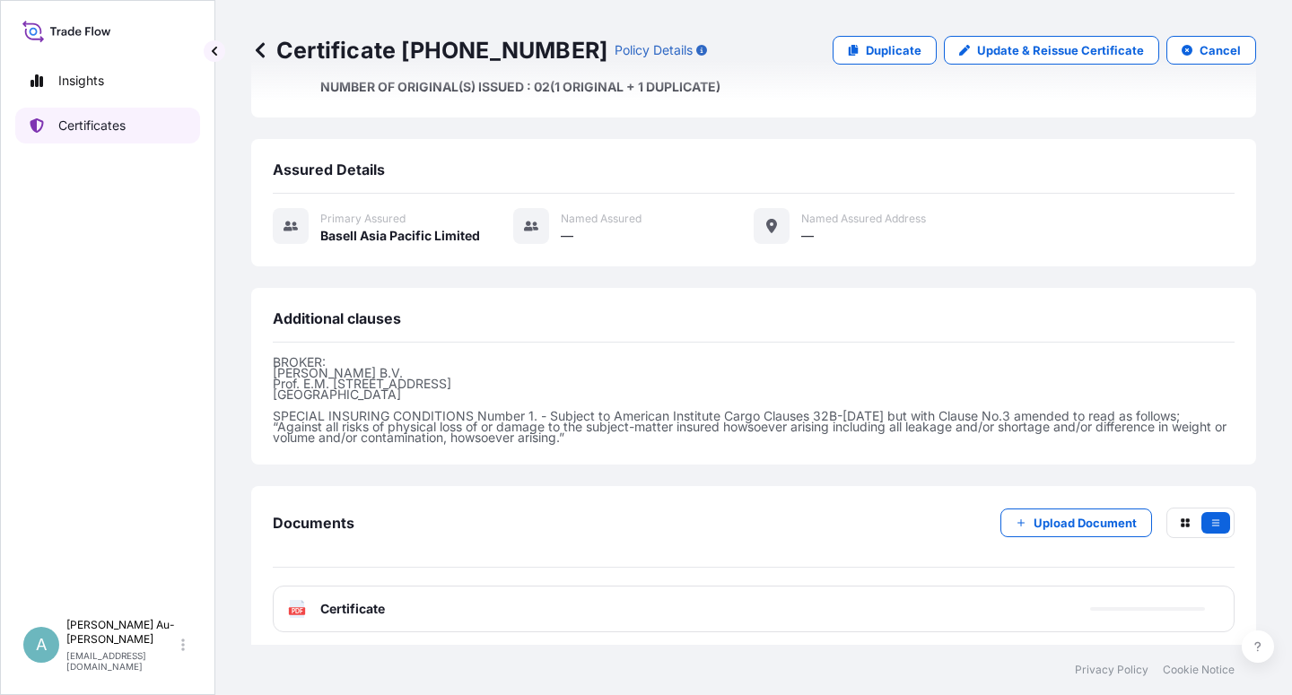
click at [71, 130] on p "Certificates" at bounding box center [91, 126] width 67 height 18
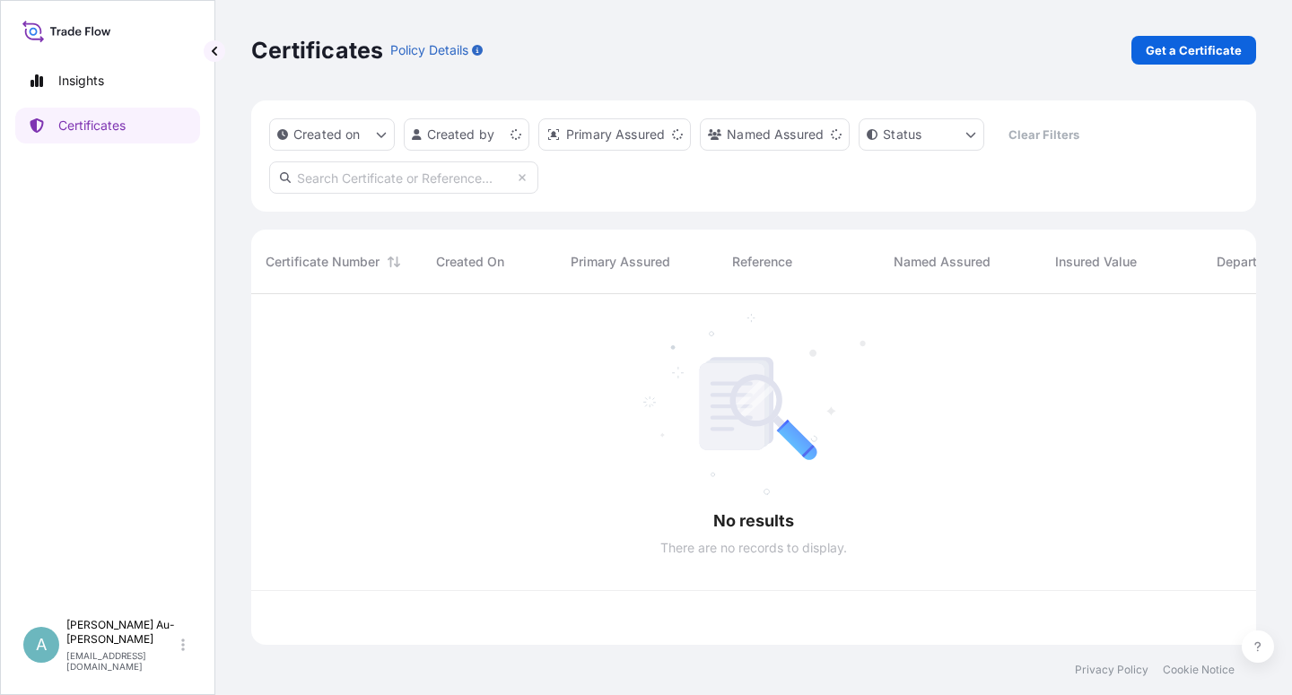
scroll to position [345, 990]
click at [380, 184] on input "text" at bounding box center [403, 178] width 269 height 32
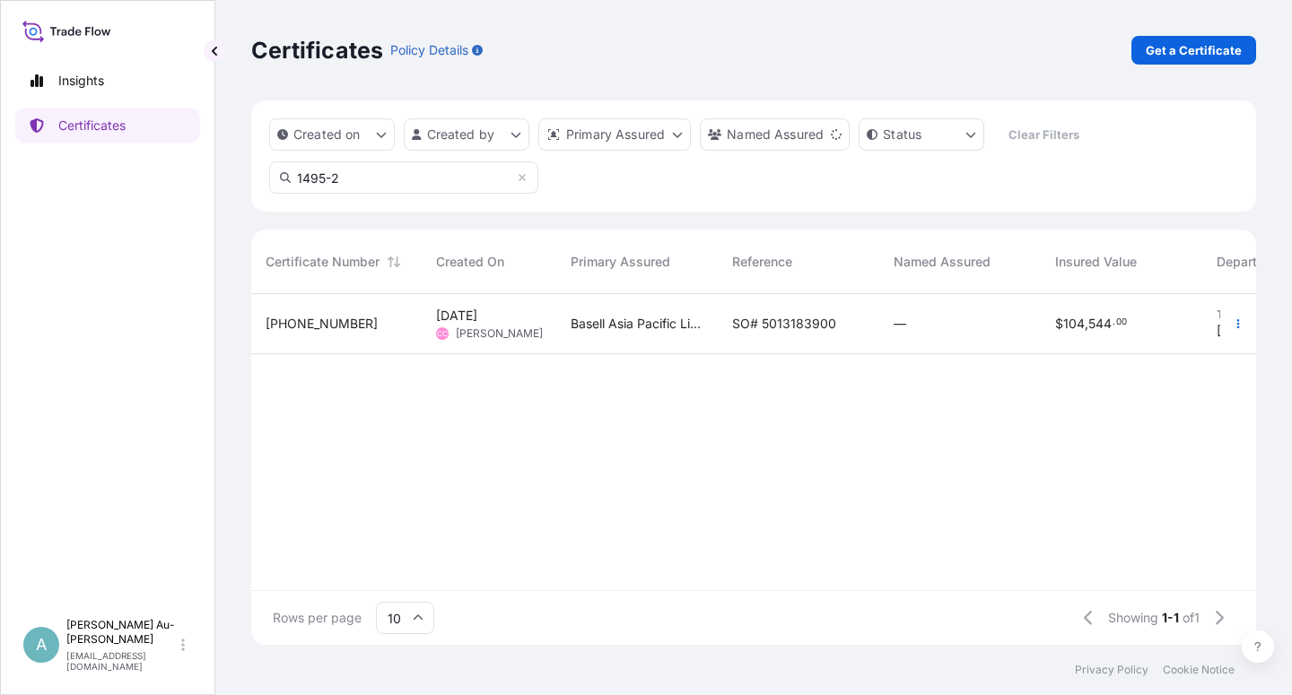
type input "1495-2"
click at [766, 336] on div "SO# 5013183900" at bounding box center [799, 324] width 162 height 60
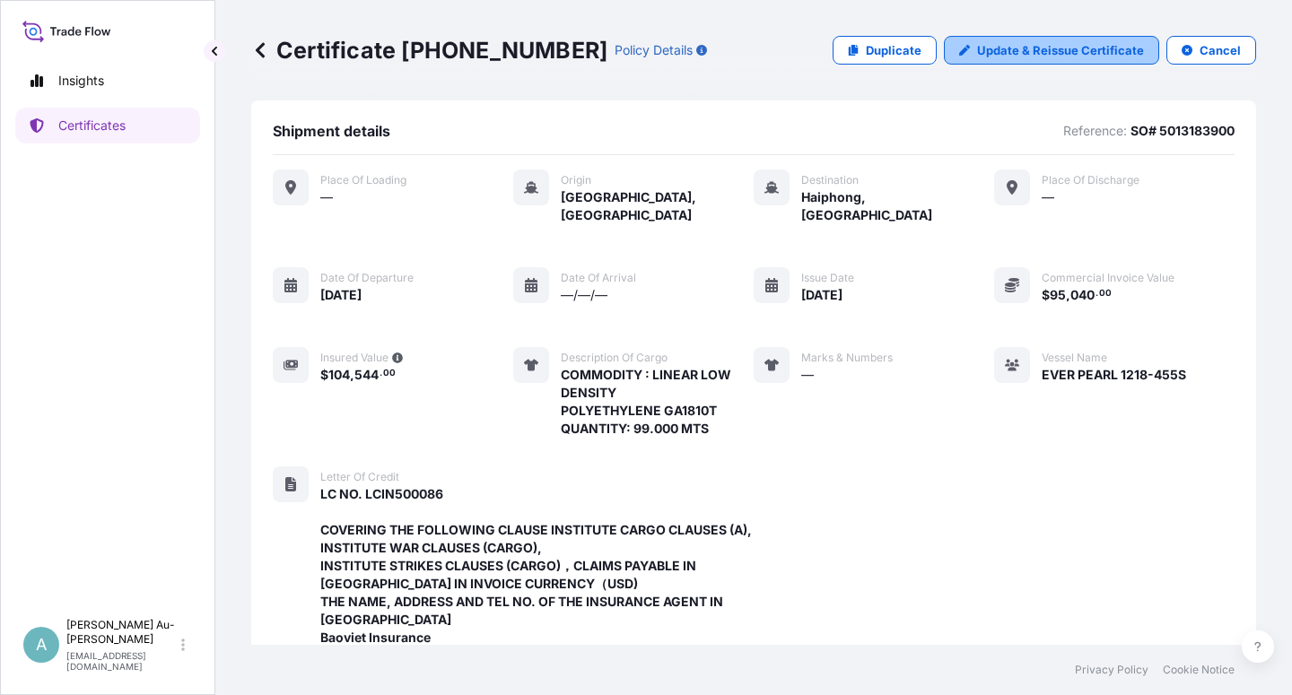
click at [1006, 52] on p "Update & Reissue Certificate" at bounding box center [1060, 50] width 167 height 18
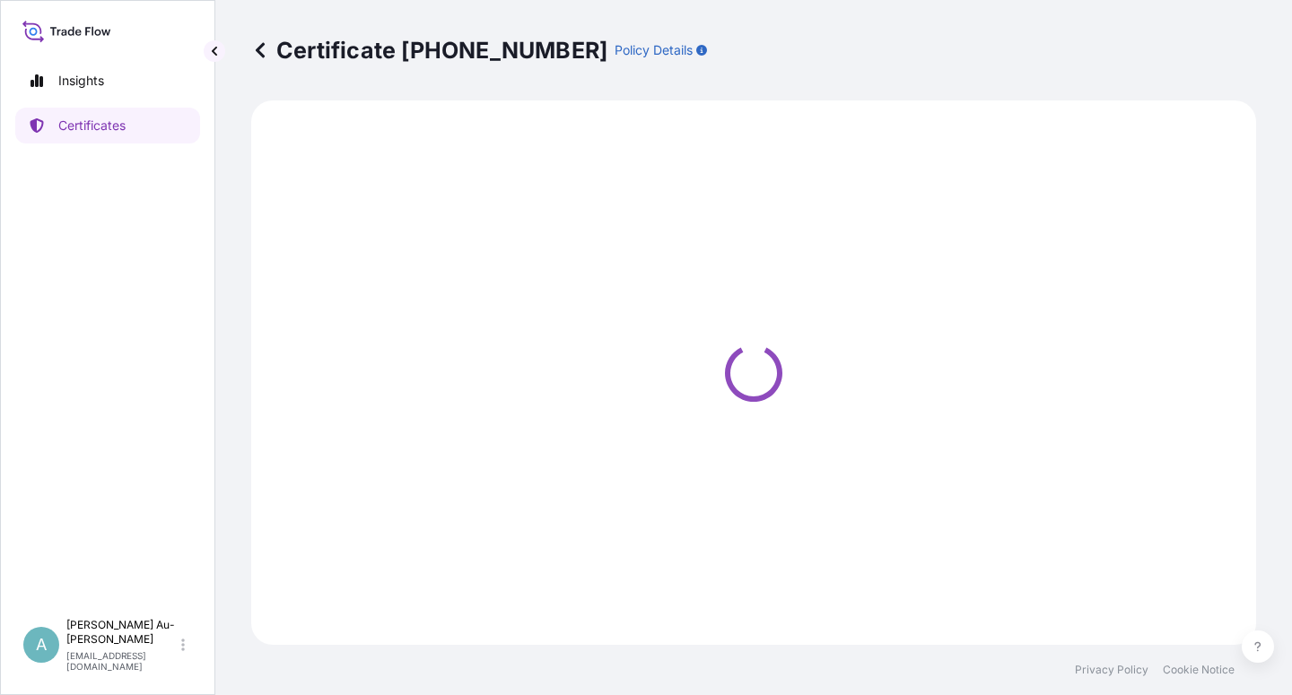
select select "Sea"
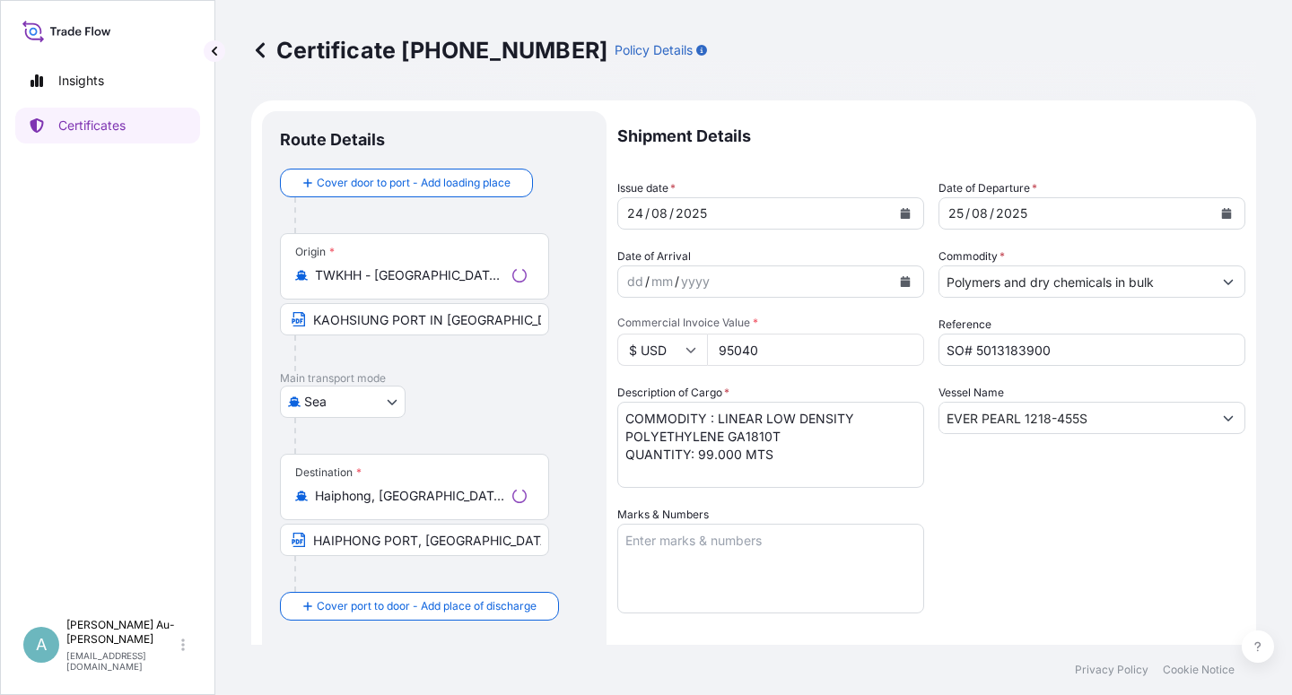
select select "32034"
click at [901, 213] on icon "Calendar" at bounding box center [906, 213] width 10 height 11
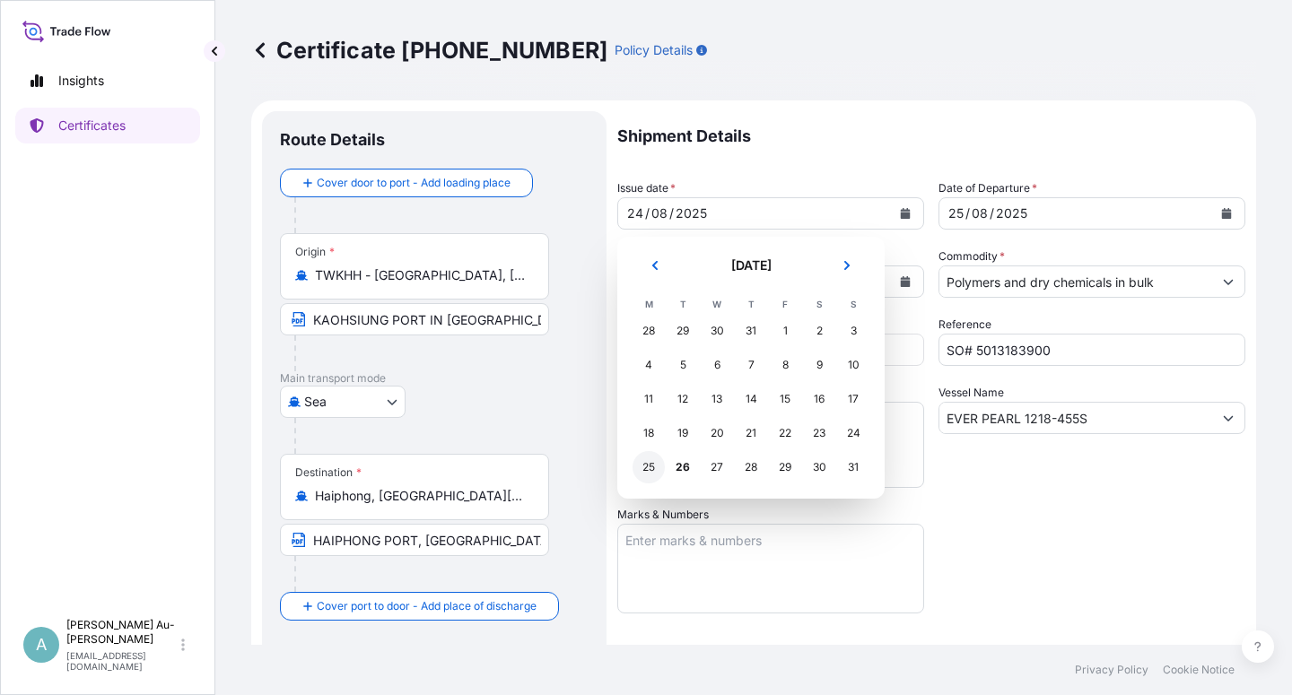
click at [651, 470] on div "25" at bounding box center [649, 467] width 32 height 32
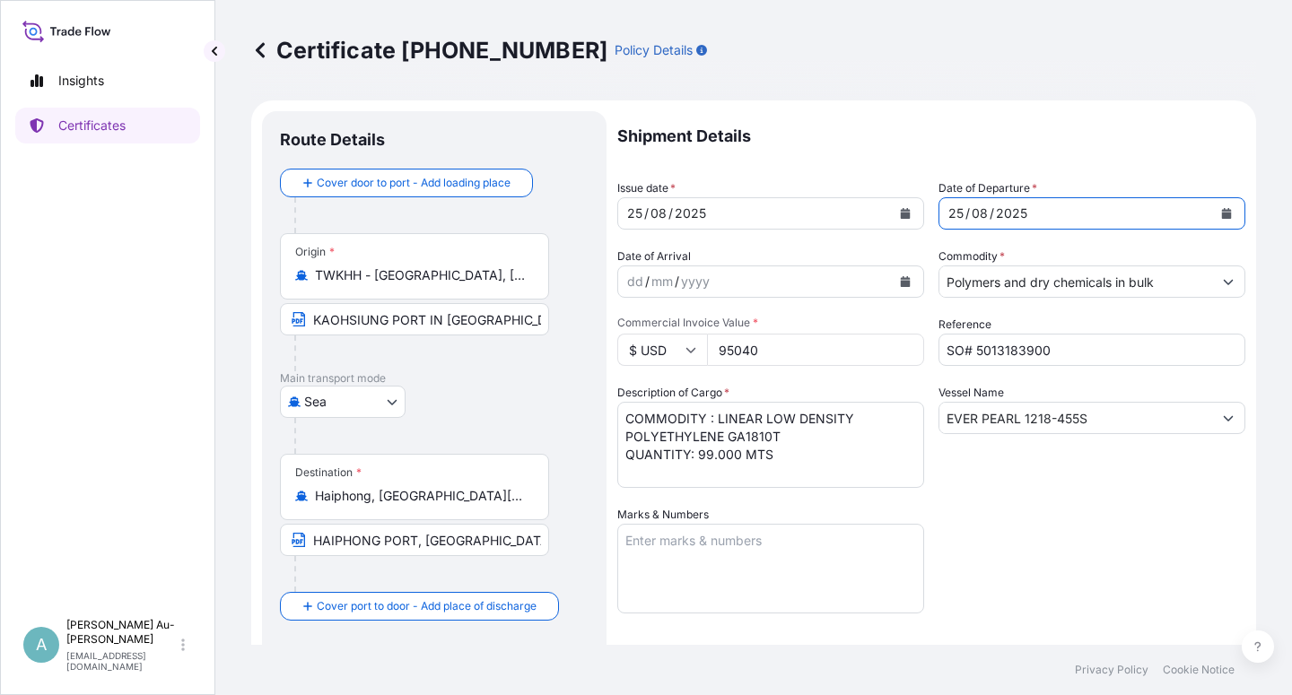
click at [1219, 218] on button "Calendar" at bounding box center [1226, 213] width 29 height 29
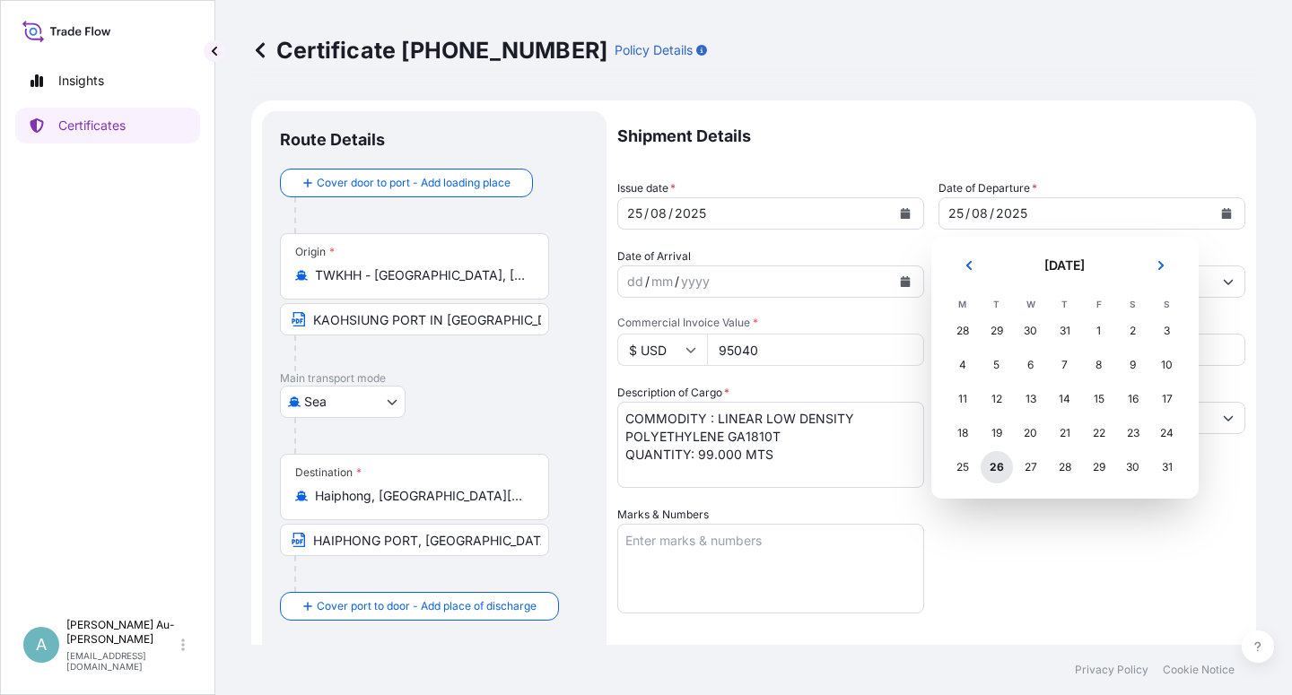
click at [991, 468] on div "26" at bounding box center [997, 467] width 32 height 32
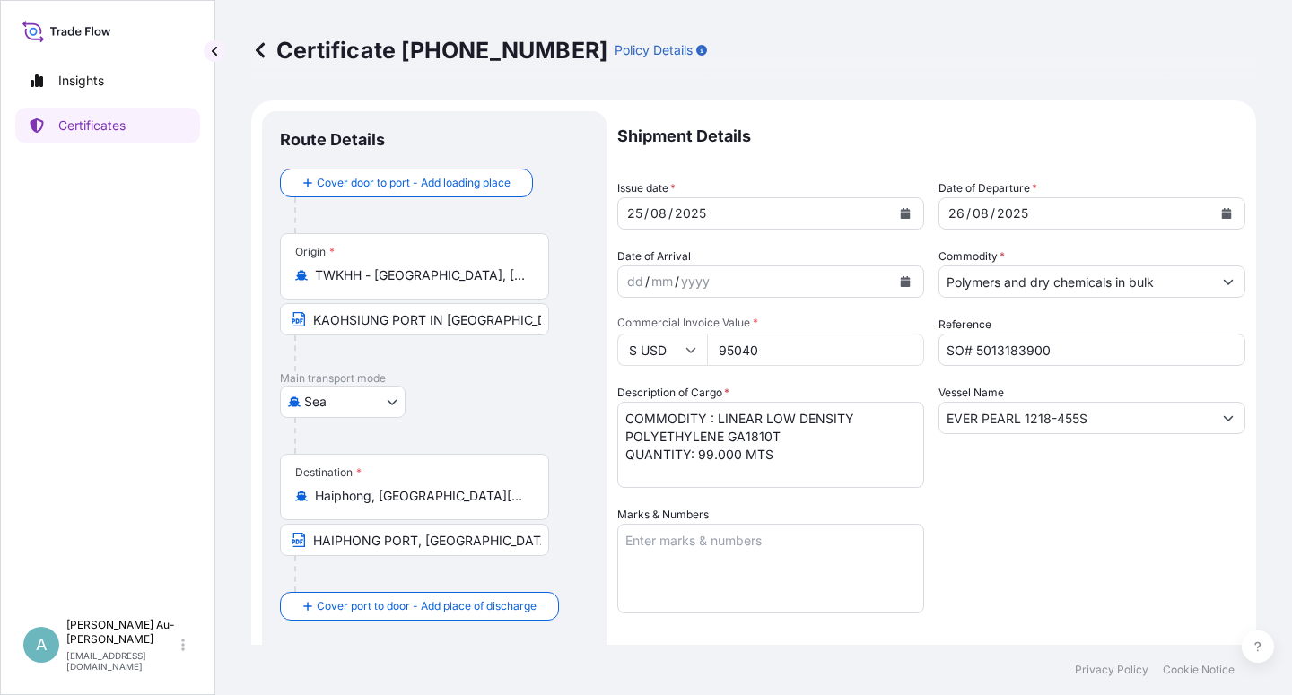
click at [1003, 549] on div "Shipment Details Issue date * [DATE] Date of Departure * [DATE] Date of Arrival…" at bounding box center [931, 572] width 628 height 923
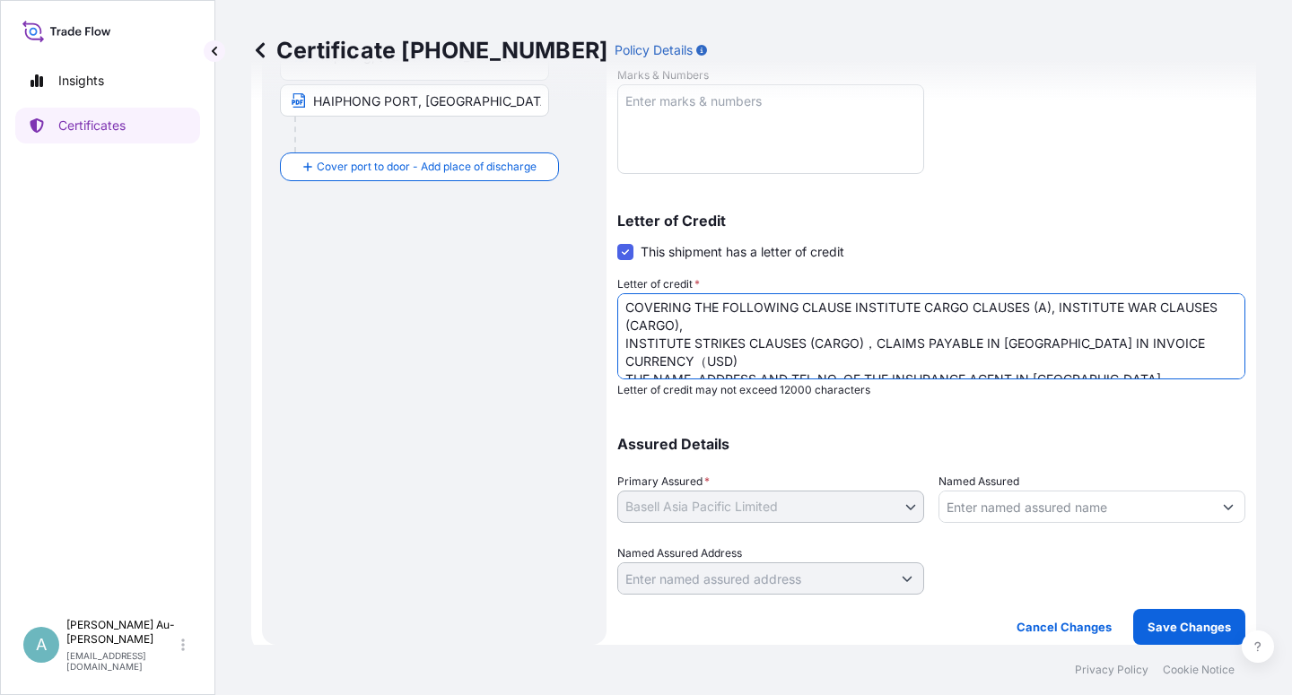
scroll to position [46, 0]
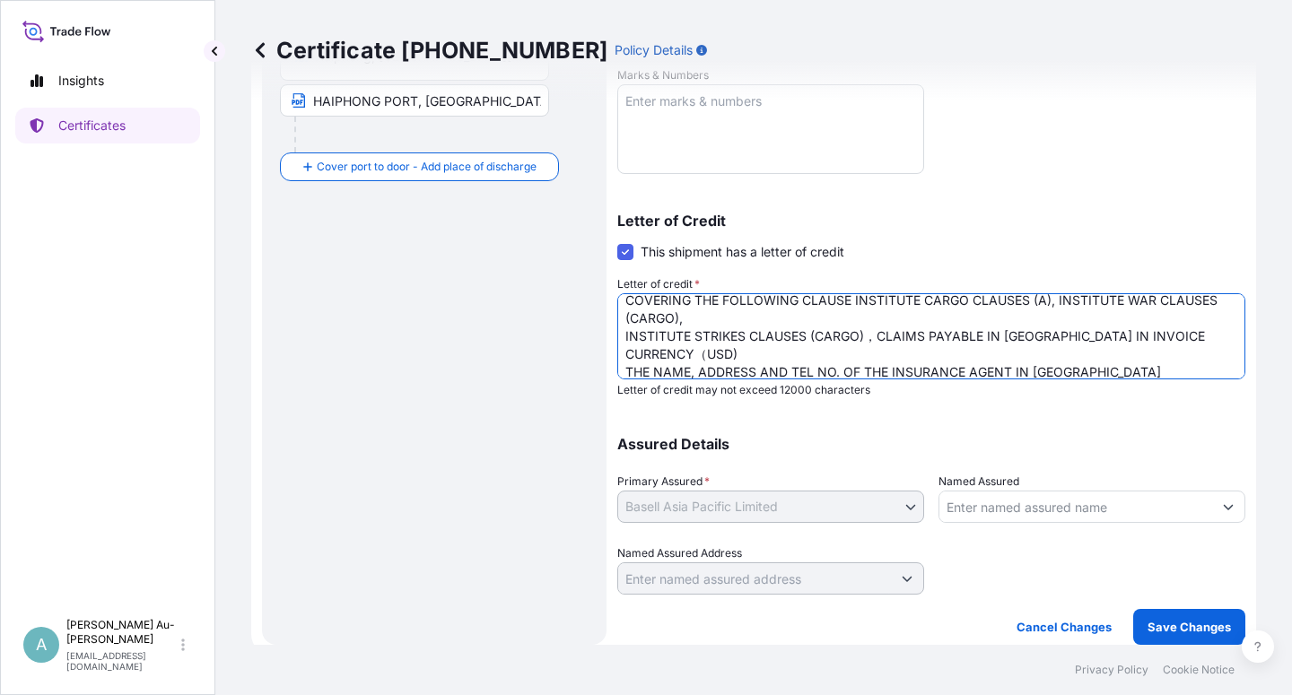
click at [1091, 372] on textarea "LC NO. LCIN500086 COVERING THE FOLLOWING CLAUSE INSTITUTE CARGO CLAUSES (A), IN…" at bounding box center [931, 336] width 628 height 86
type textarea "LC NO. LCIN500086 COVERING THE FOLLOWING CLAUSE INSTITUTE CARGO CLAUSES (A), IN…"
click at [1173, 625] on p "Save Changes" at bounding box center [1189, 627] width 83 height 18
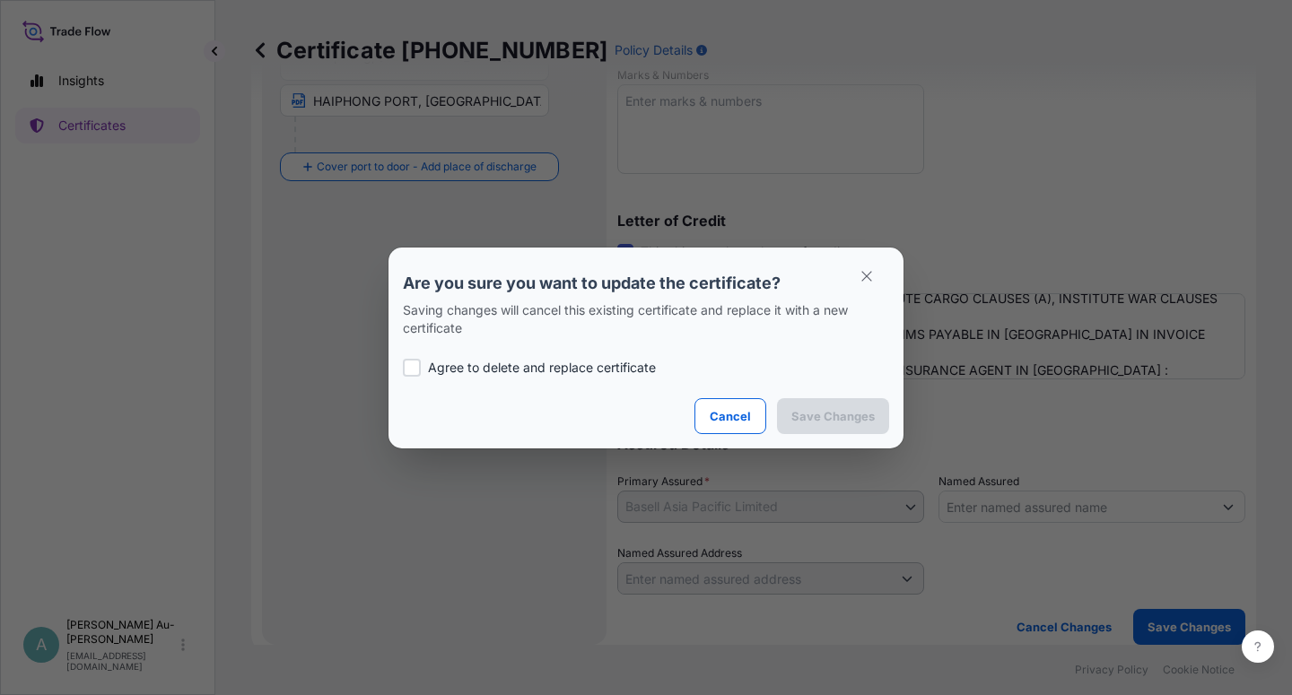
click at [455, 367] on p "Agree to delete and replace certificate" at bounding box center [542, 368] width 228 height 18
checkbox input "true"
click at [834, 421] on p "Save Changes" at bounding box center [832, 416] width 83 height 18
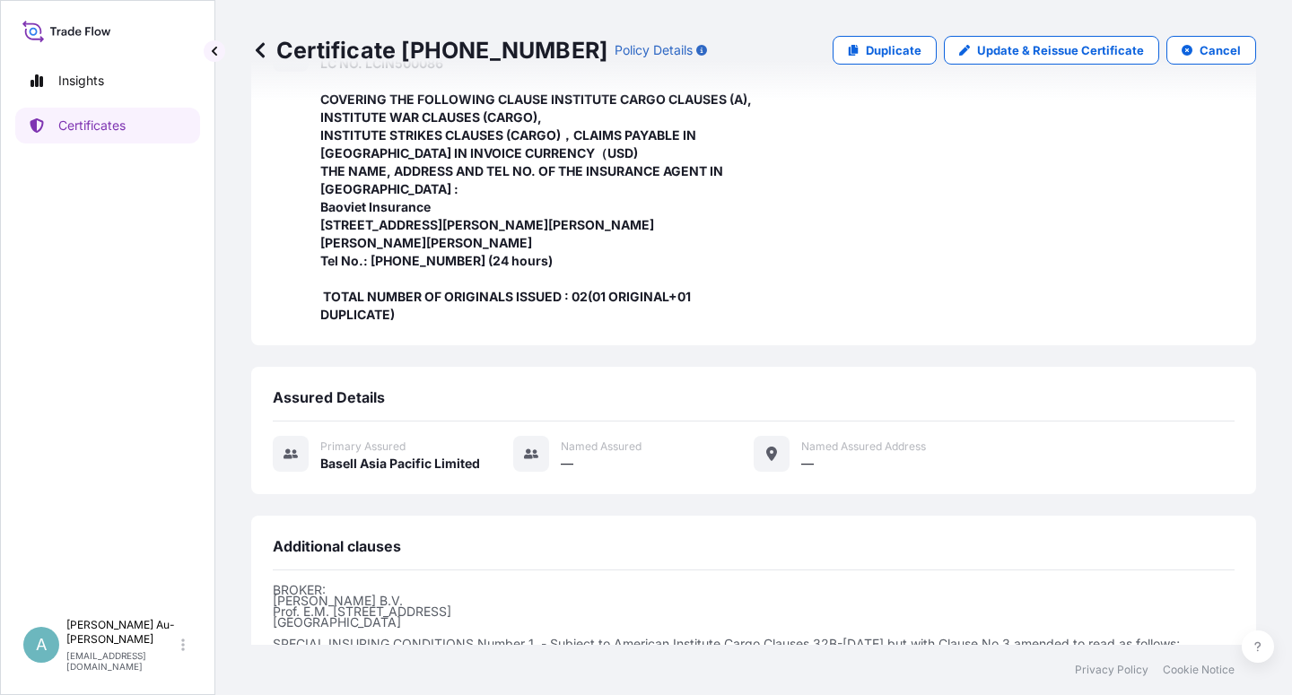
scroll to position [659, 0]
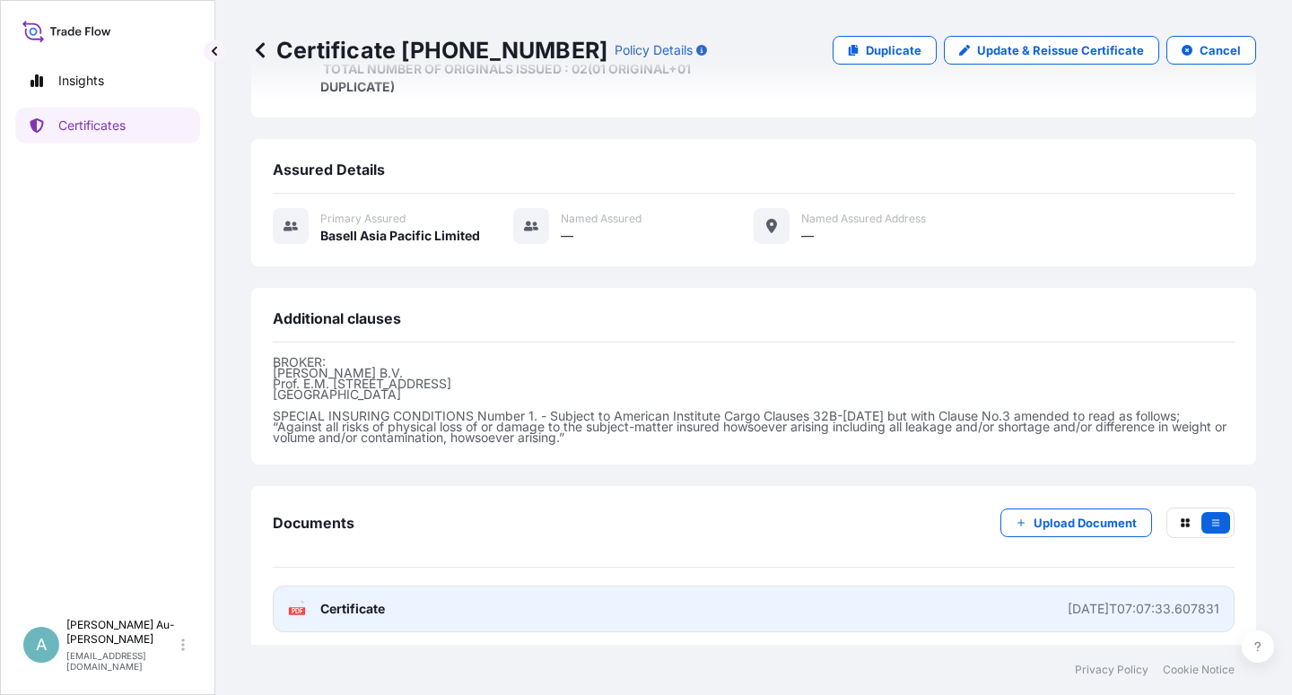
click at [348, 600] on span "Certificate" at bounding box center [352, 609] width 65 height 18
